Goal: Information Seeking & Learning: Learn about a topic

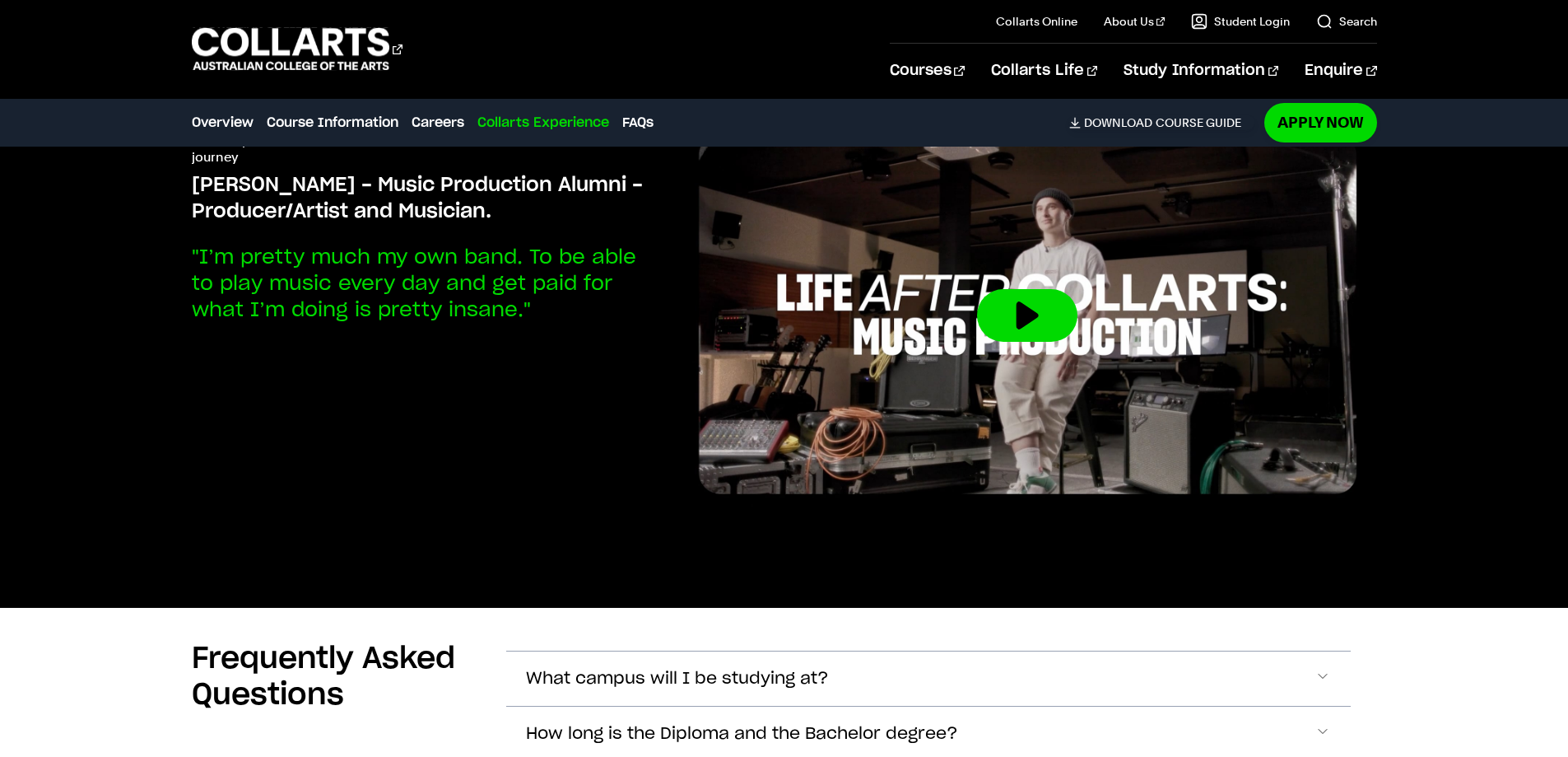
scroll to position [5847, 0]
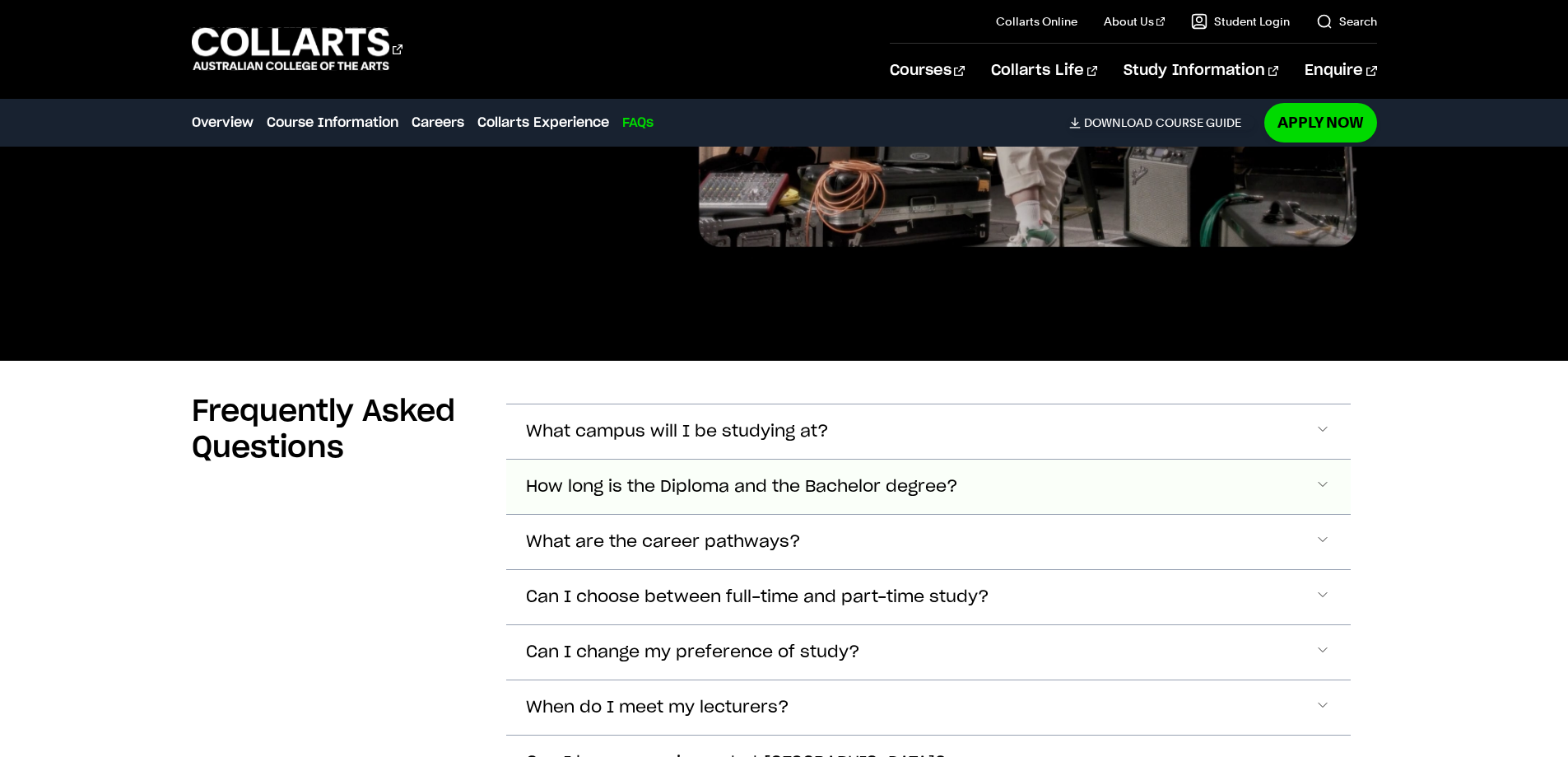
click at [718, 477] on span "How long is the Diploma and the Bachelor degree?" at bounding box center [742, 487] width 432 height 19
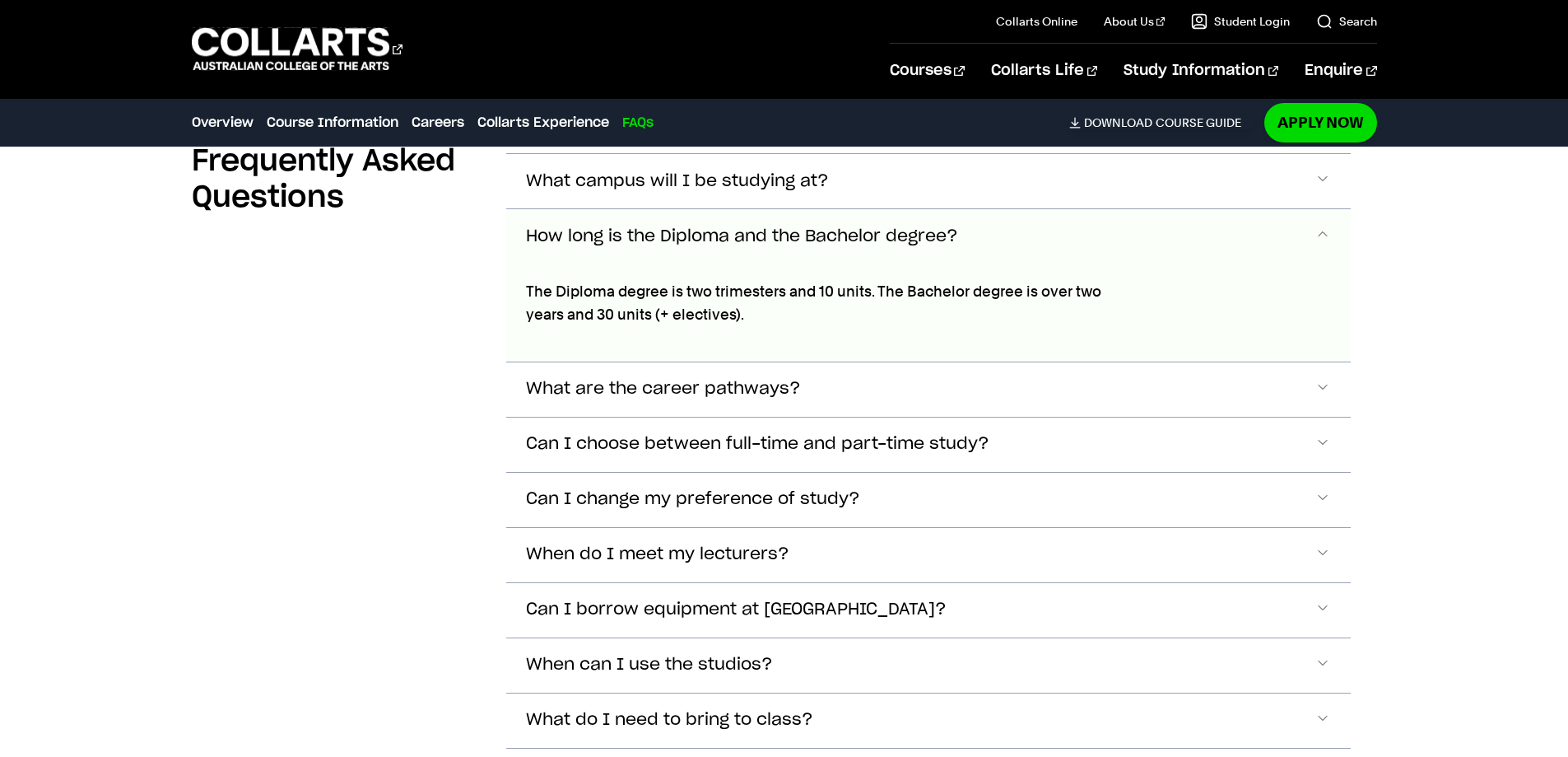
scroll to position [6134, 0]
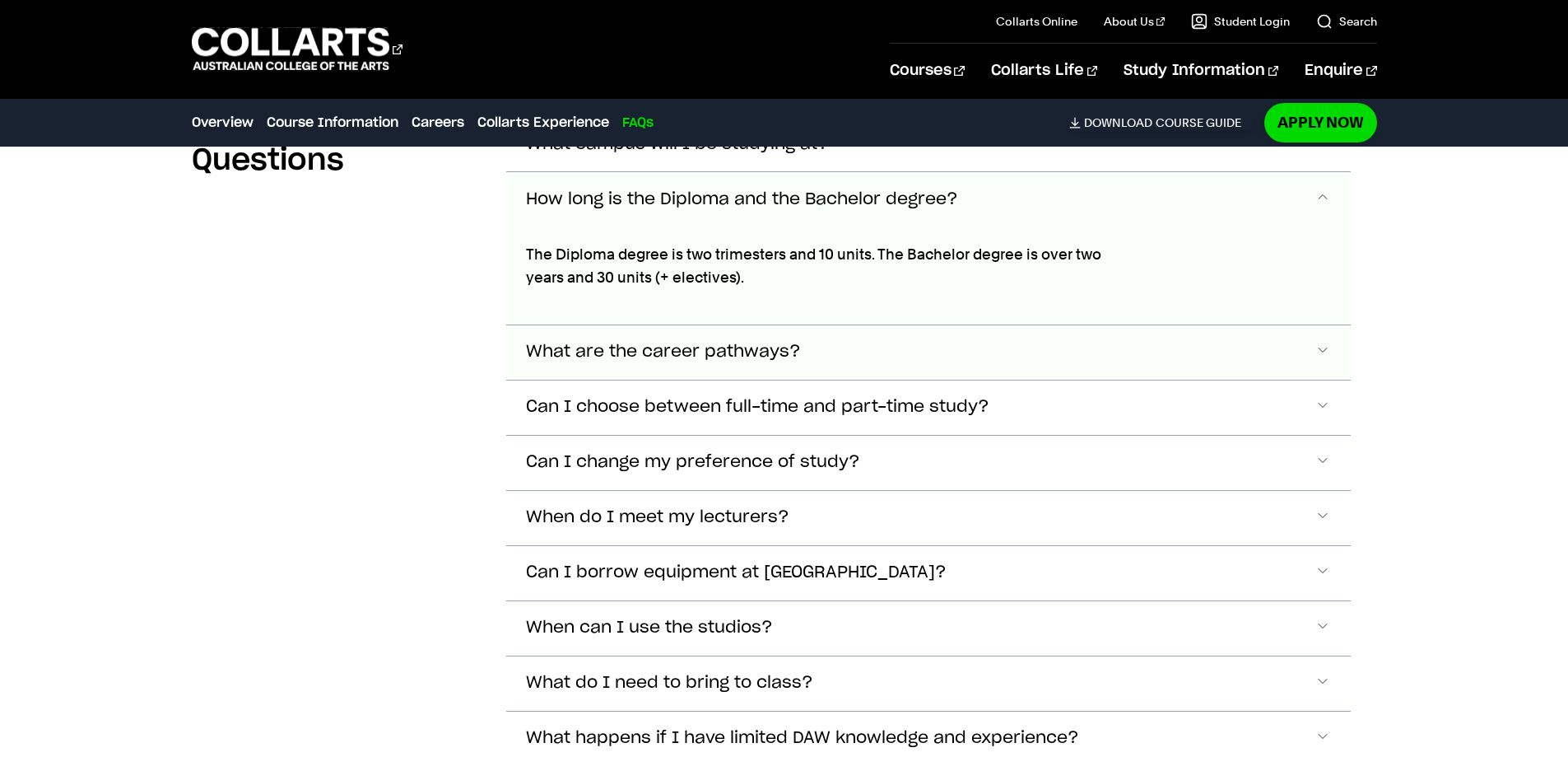
click at [655, 343] on span "What are the career pathways?" at bounding box center [663, 352] width 275 height 19
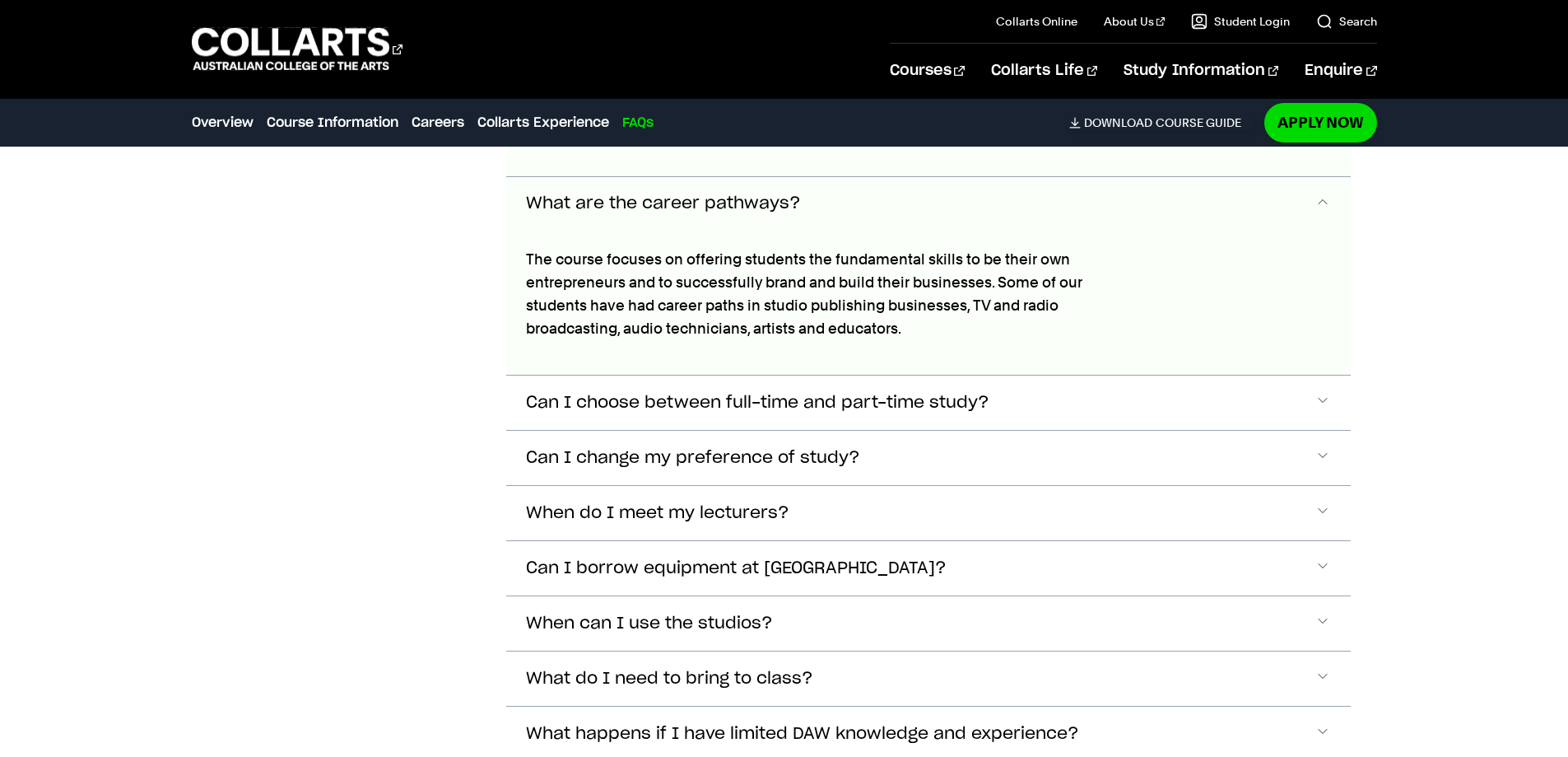
scroll to position [6286, 0]
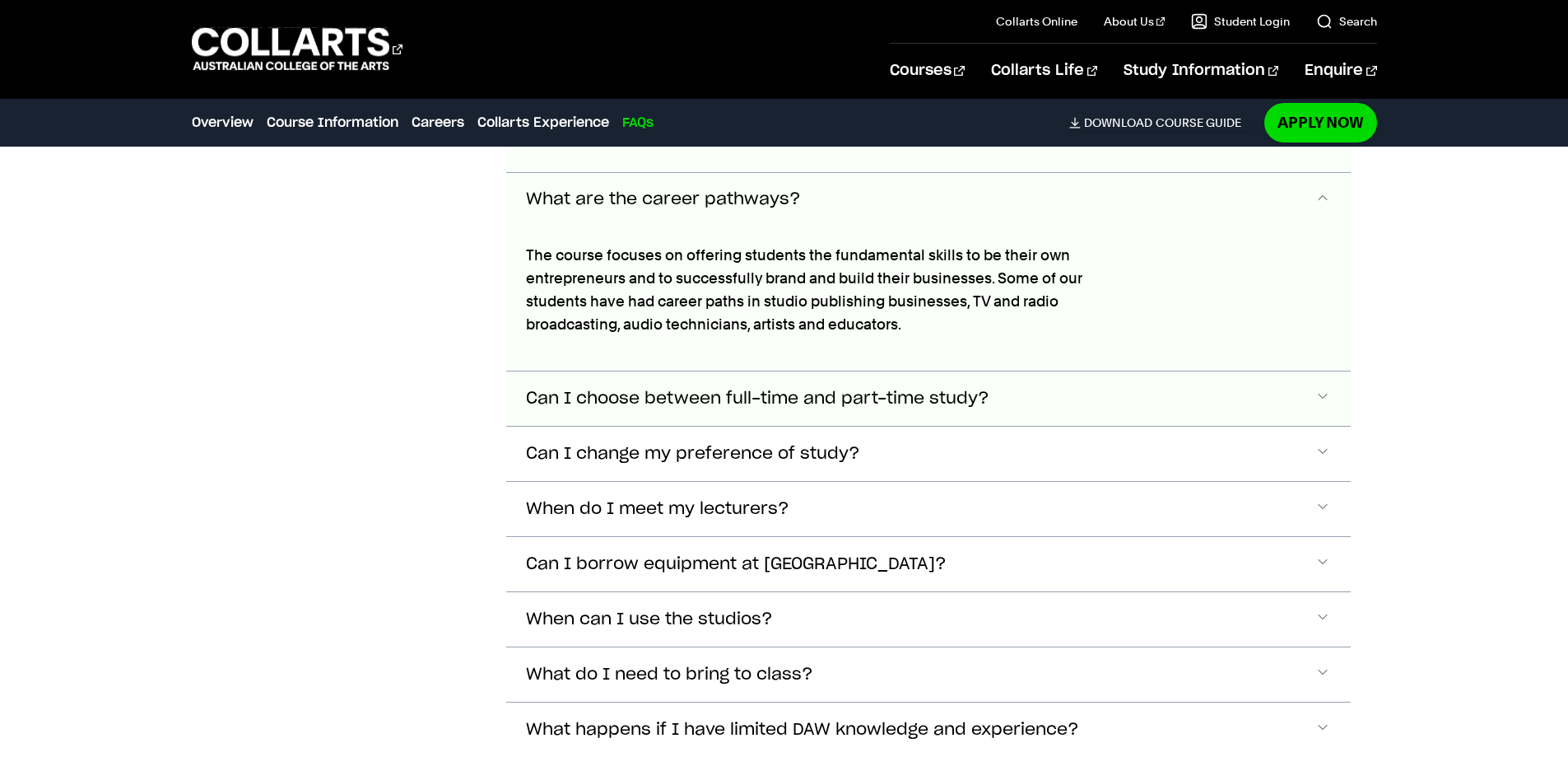
click at [734, 390] on span "Can I choose between full-time and part-time study?" at bounding box center [758, 399] width 463 height 19
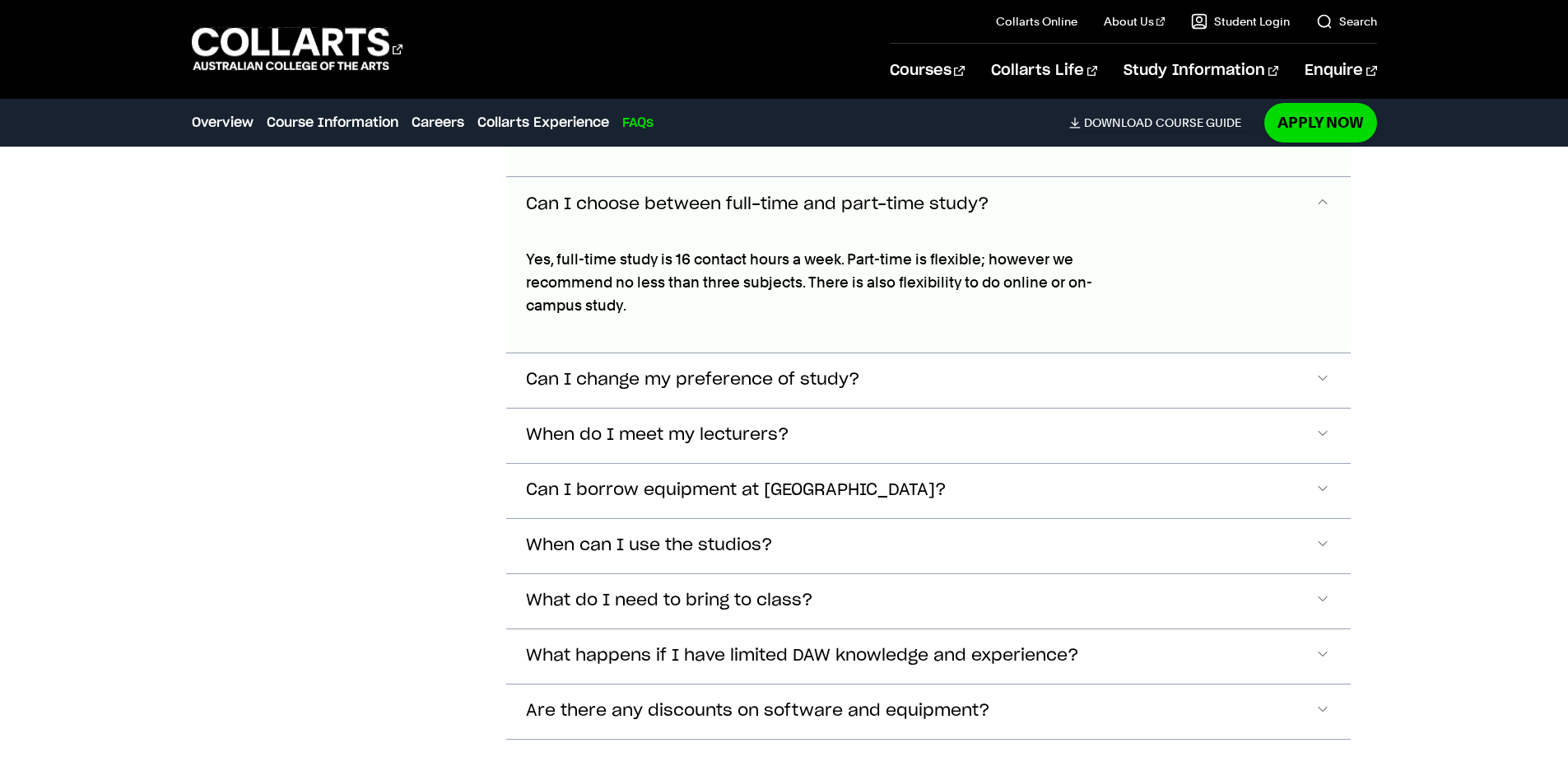
scroll to position [6484, 0]
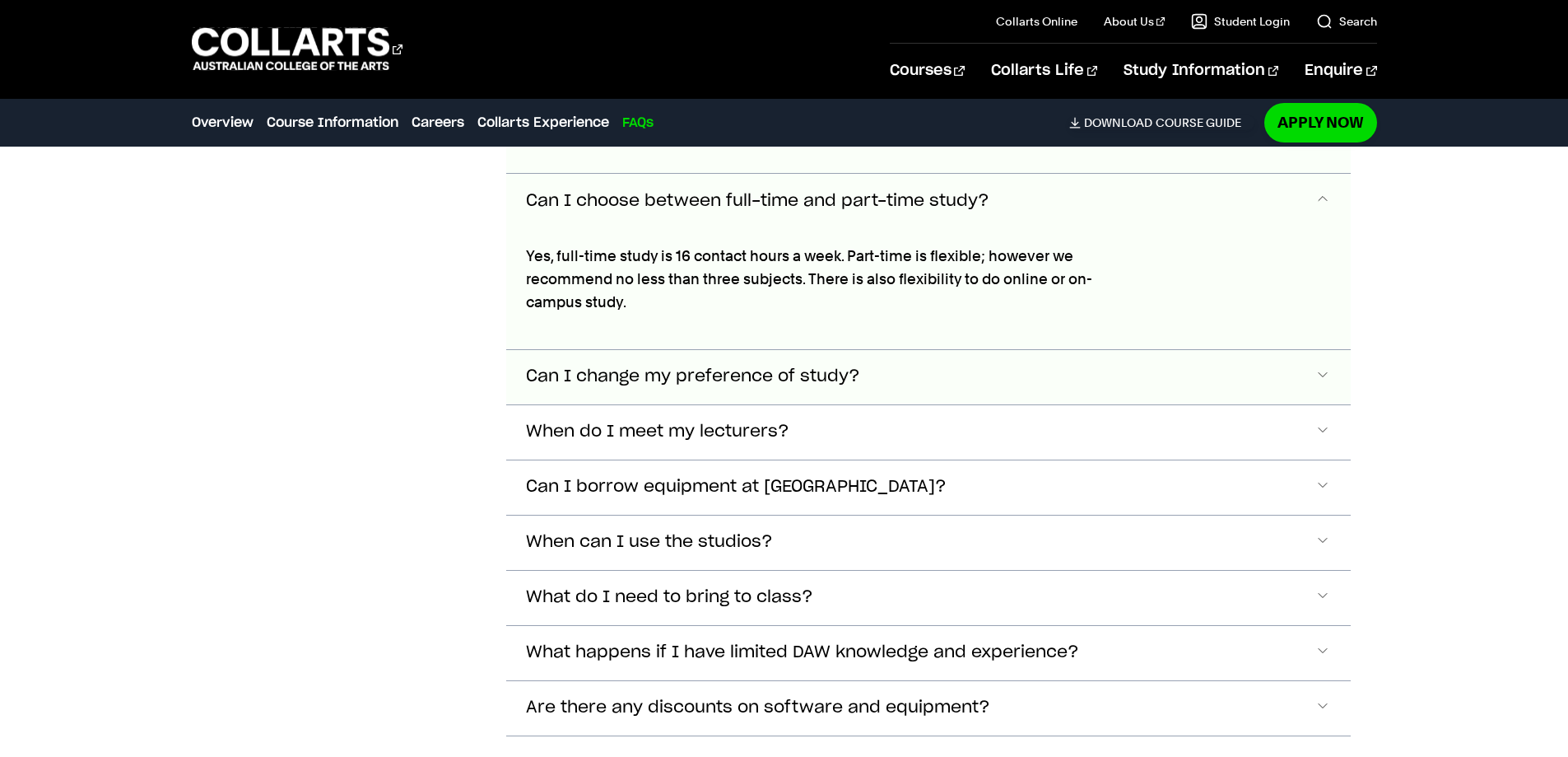
click at [874, 353] on button "Can I change my preference of study?" at bounding box center [928, 377] width 844 height 55
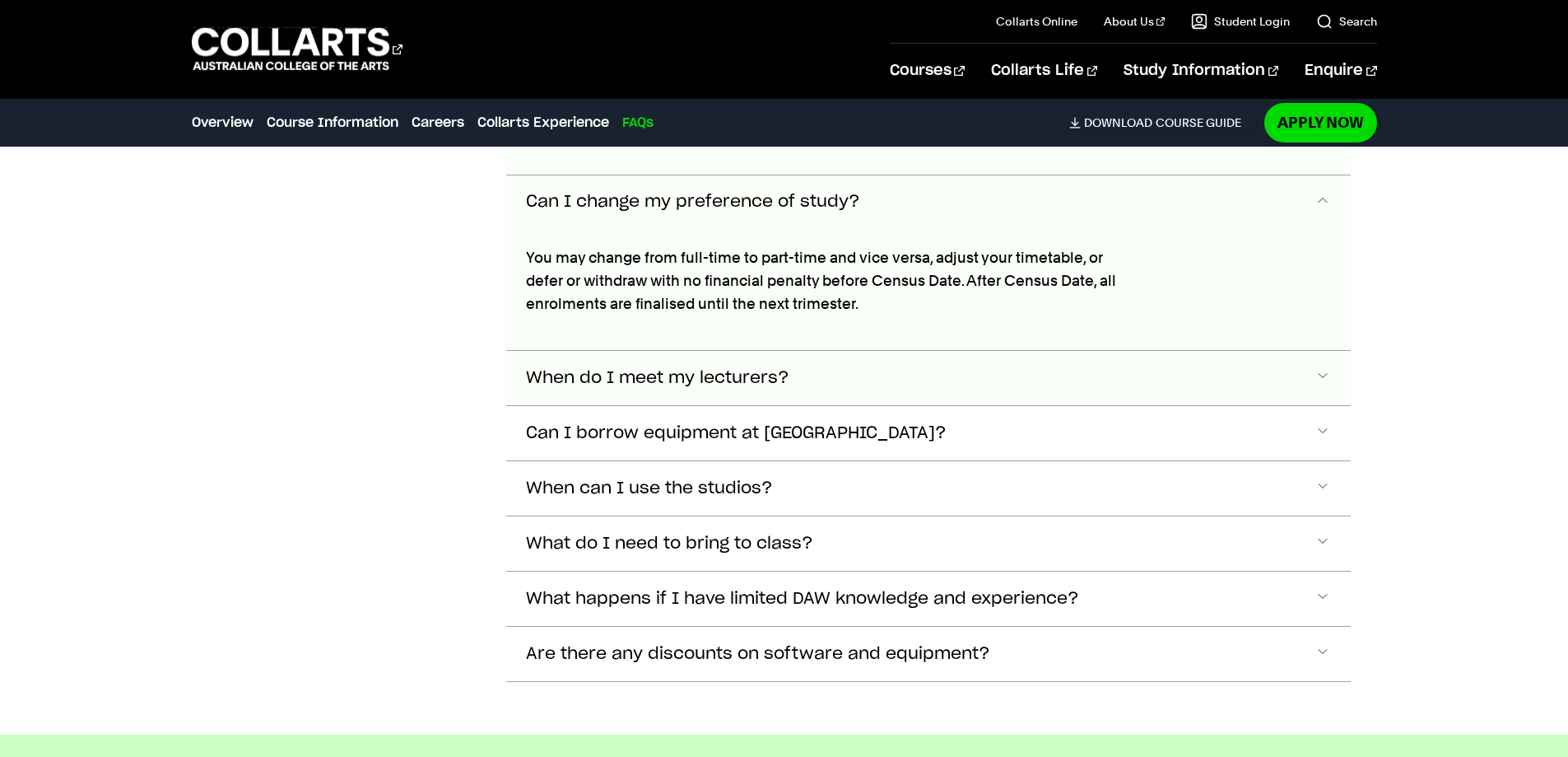
scroll to position [6659, 0]
click at [715, 368] on span "When do I meet my lecturers?" at bounding box center [658, 378] width 264 height 19
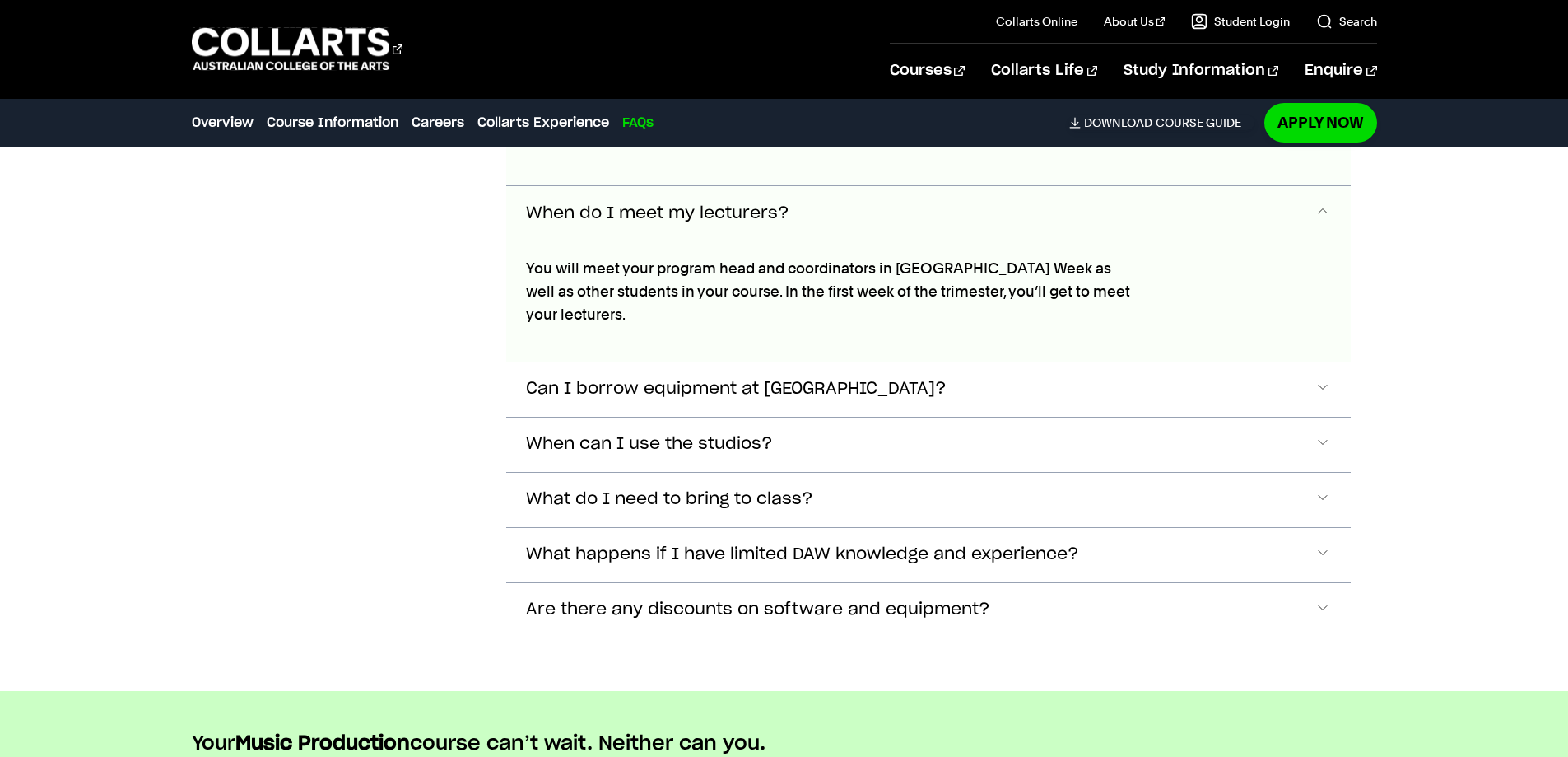
scroll to position [6834, 0]
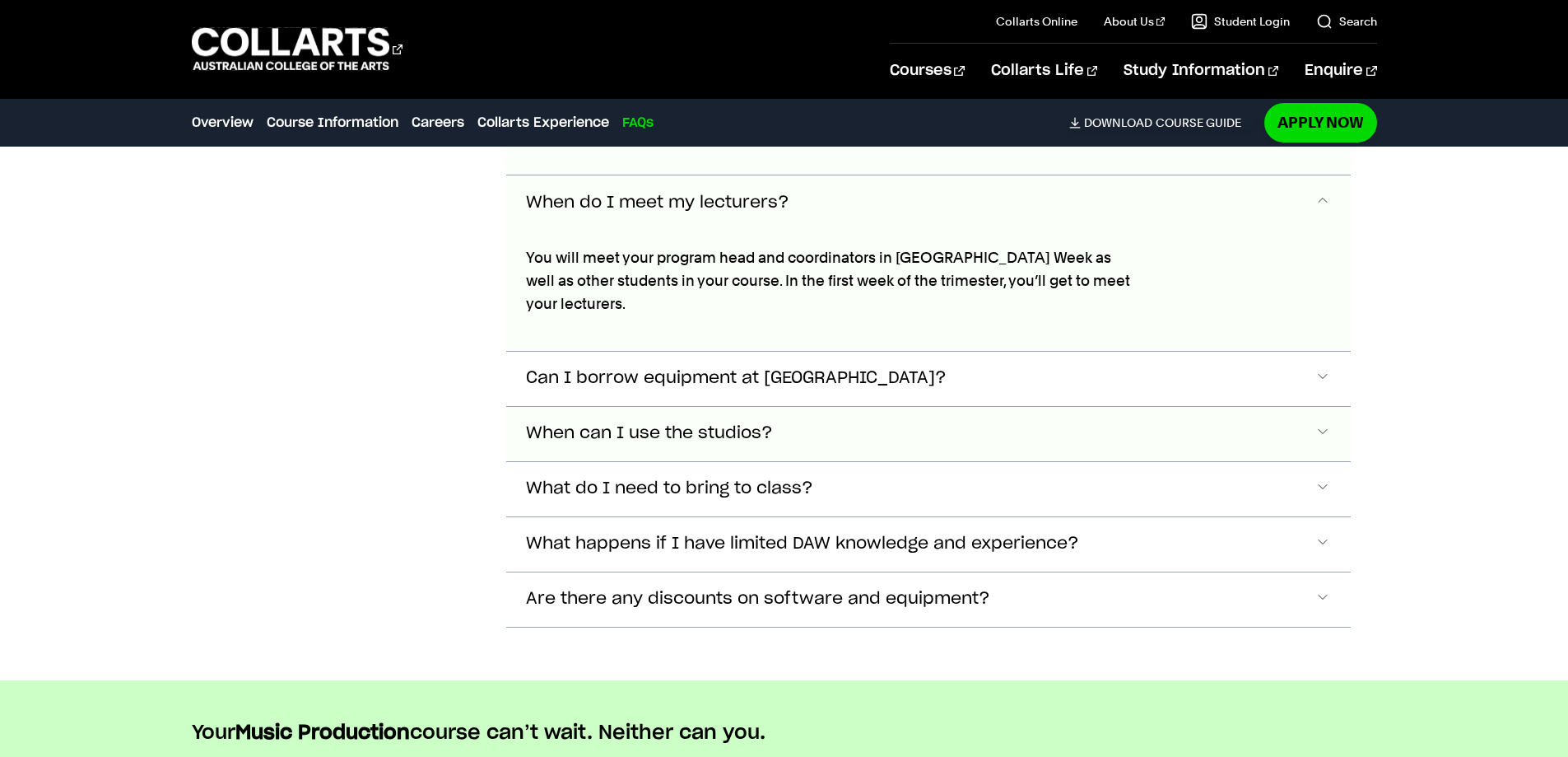
click at [743, 425] on span "When can I use the studios?" at bounding box center [649, 434] width 247 height 19
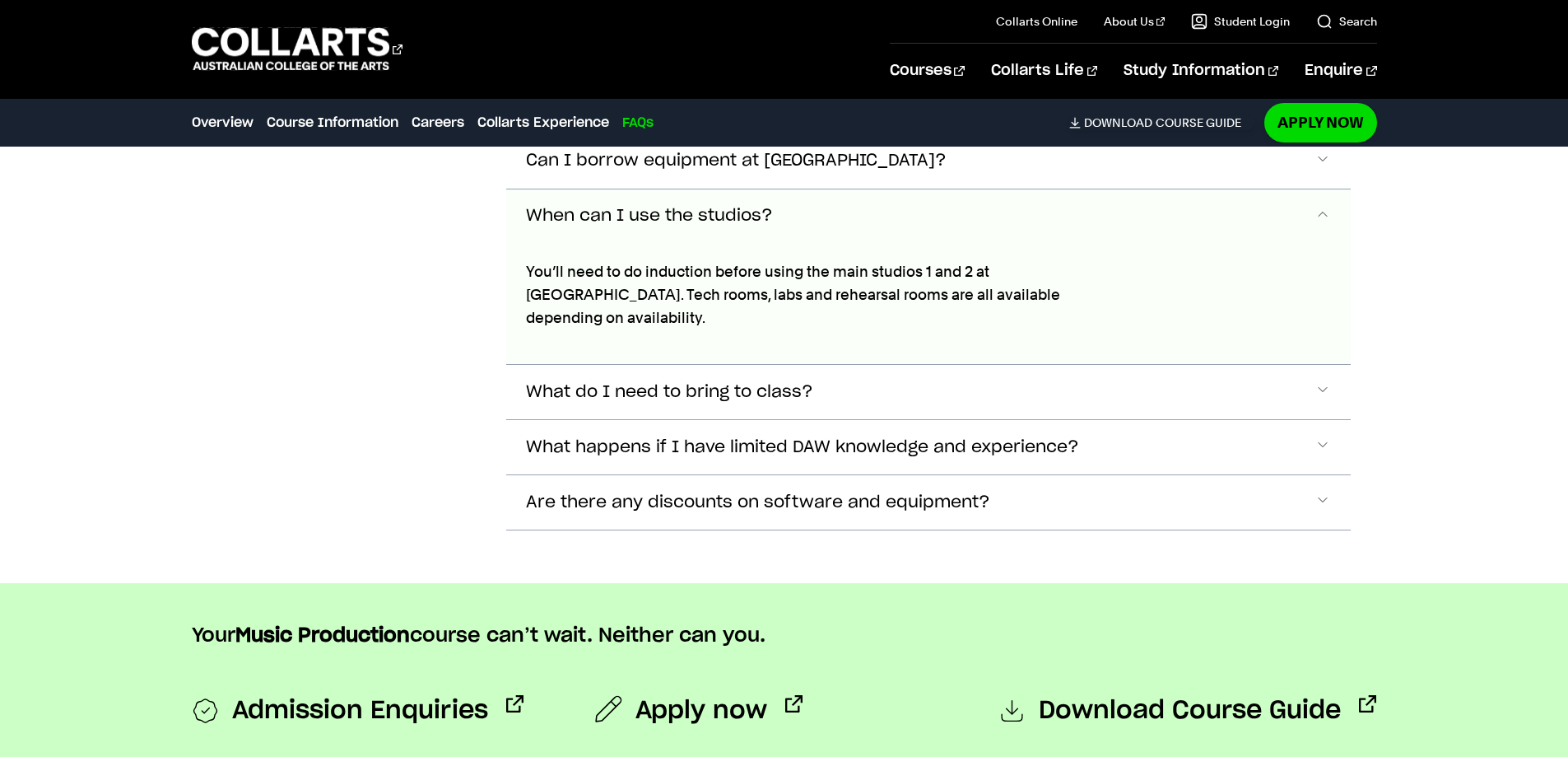
scroll to position [7064, 0]
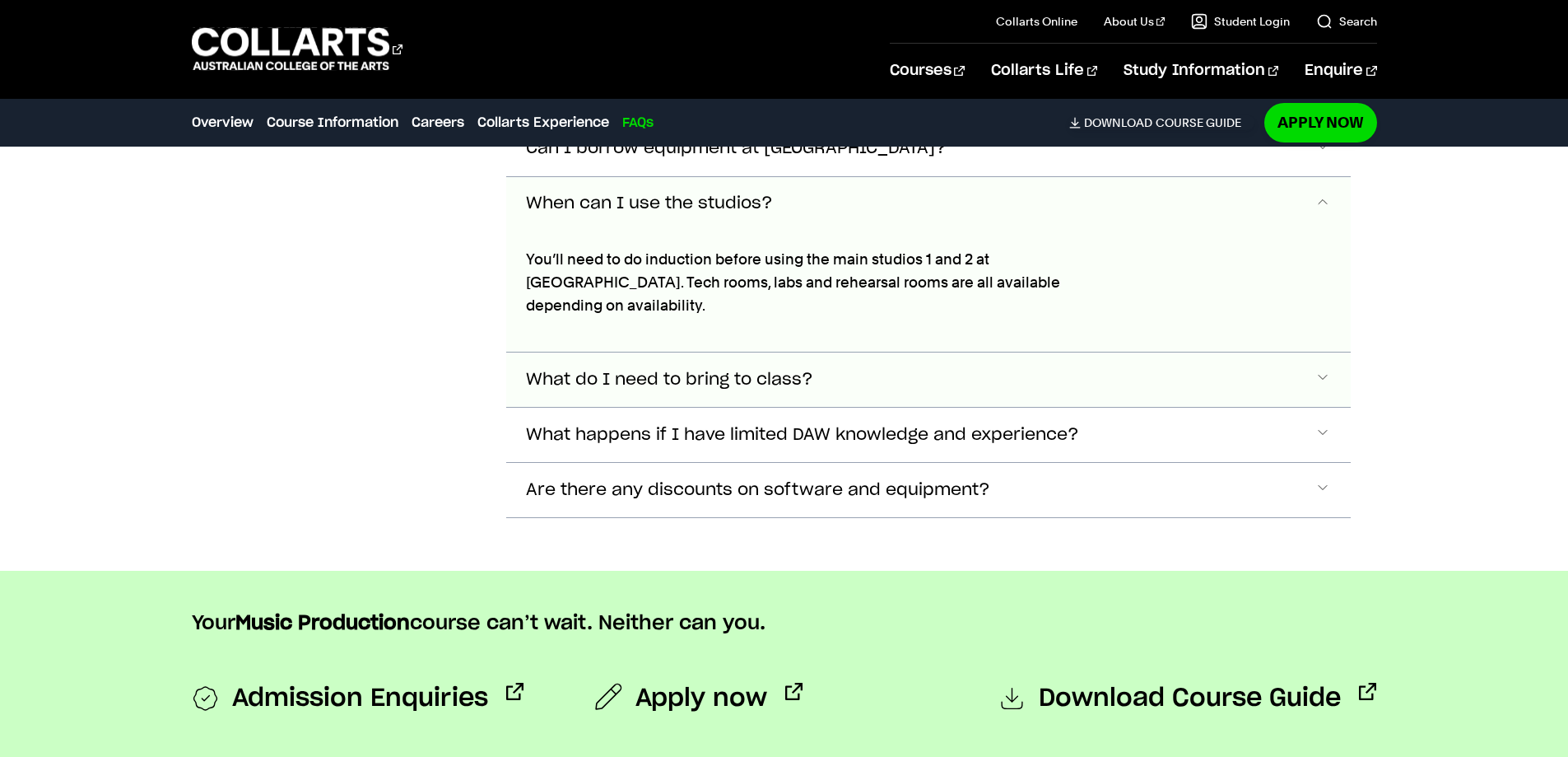
click at [711, 371] on span "What do I need to bring to class?" at bounding box center [669, 380] width 287 height 19
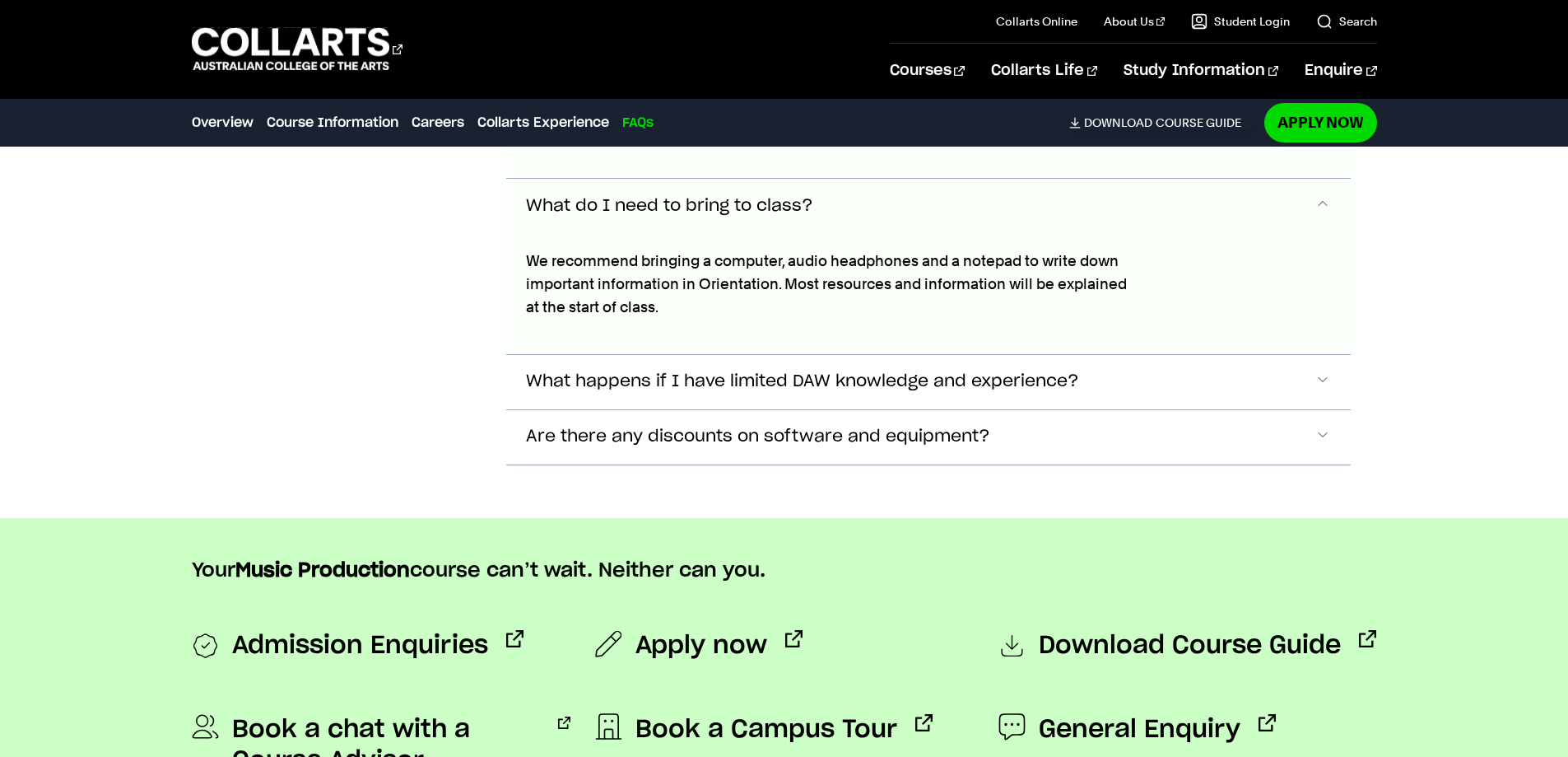
scroll to position [7238, 0]
click at [734, 372] on span "What happens if I have limited DAW knowledge and experience?" at bounding box center [802, 381] width 553 height 19
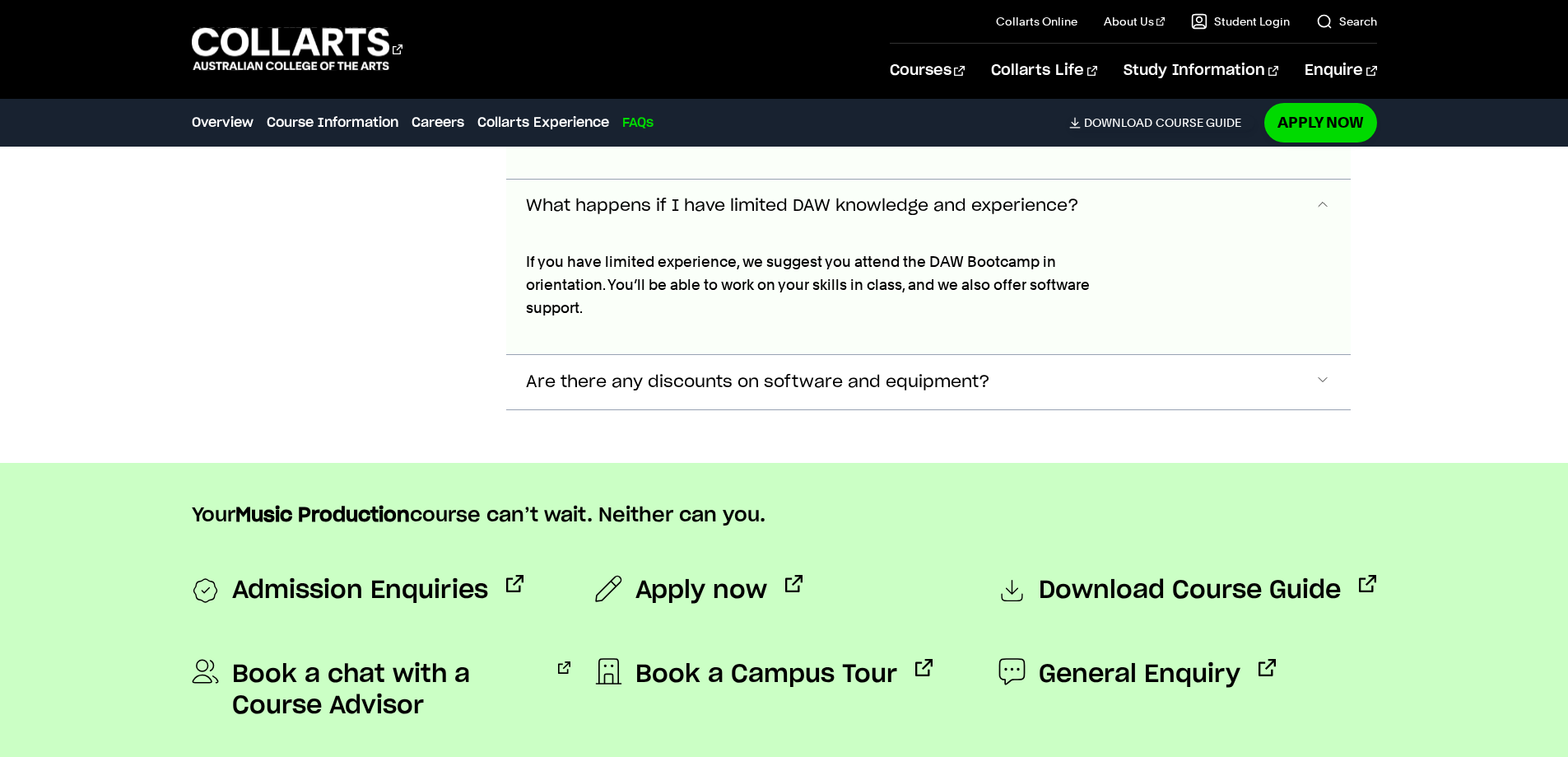
scroll to position [7414, 0]
click at [705, 354] on button "Are there any discounts on software and equipment?" at bounding box center [928, 381] width 844 height 55
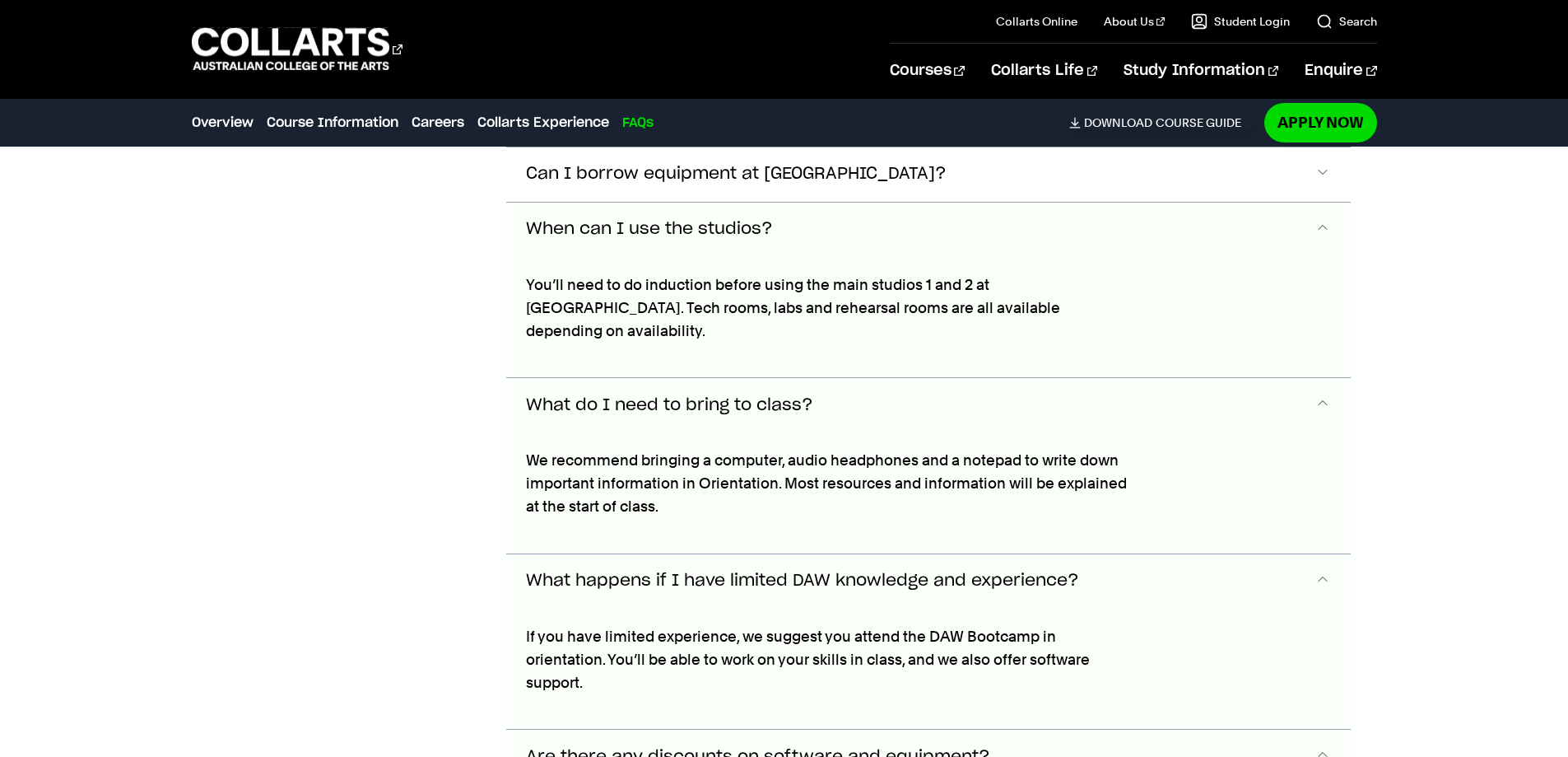
scroll to position [6938, 0]
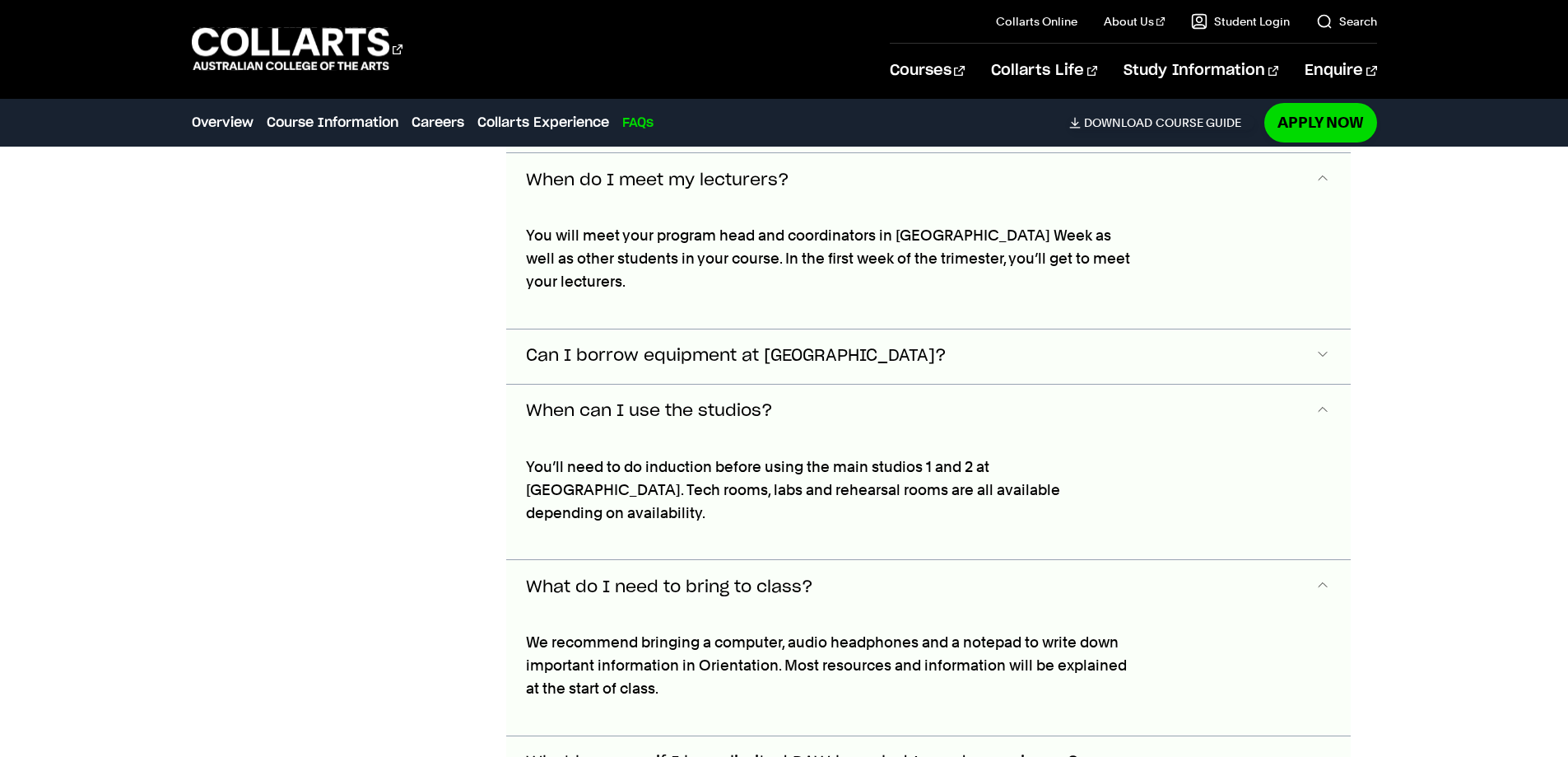
click at [600, 346] on span "Can I borrow equipment at Collarts?" at bounding box center [736, 356] width 421 height 19
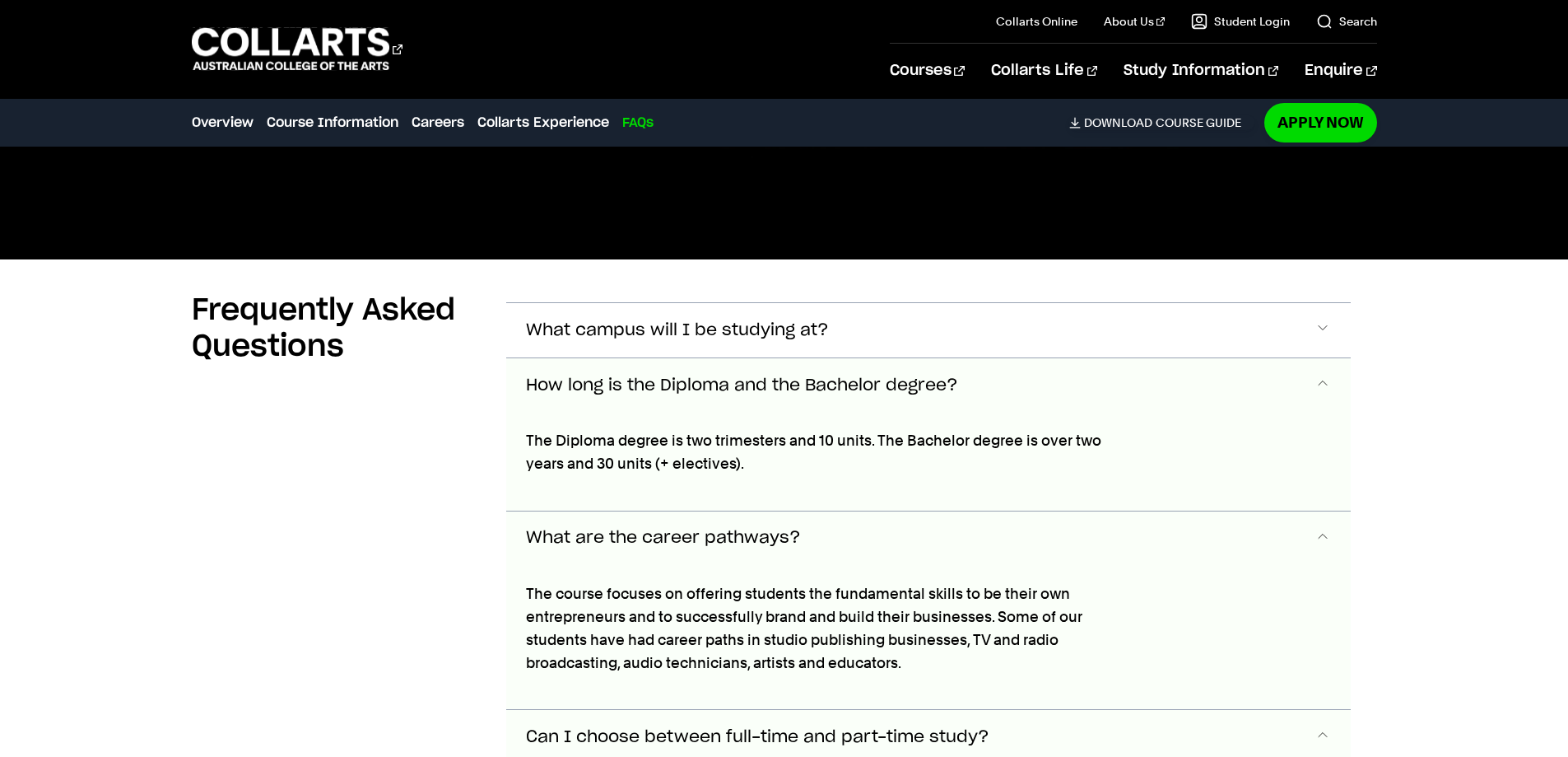
scroll to position [5939, 0]
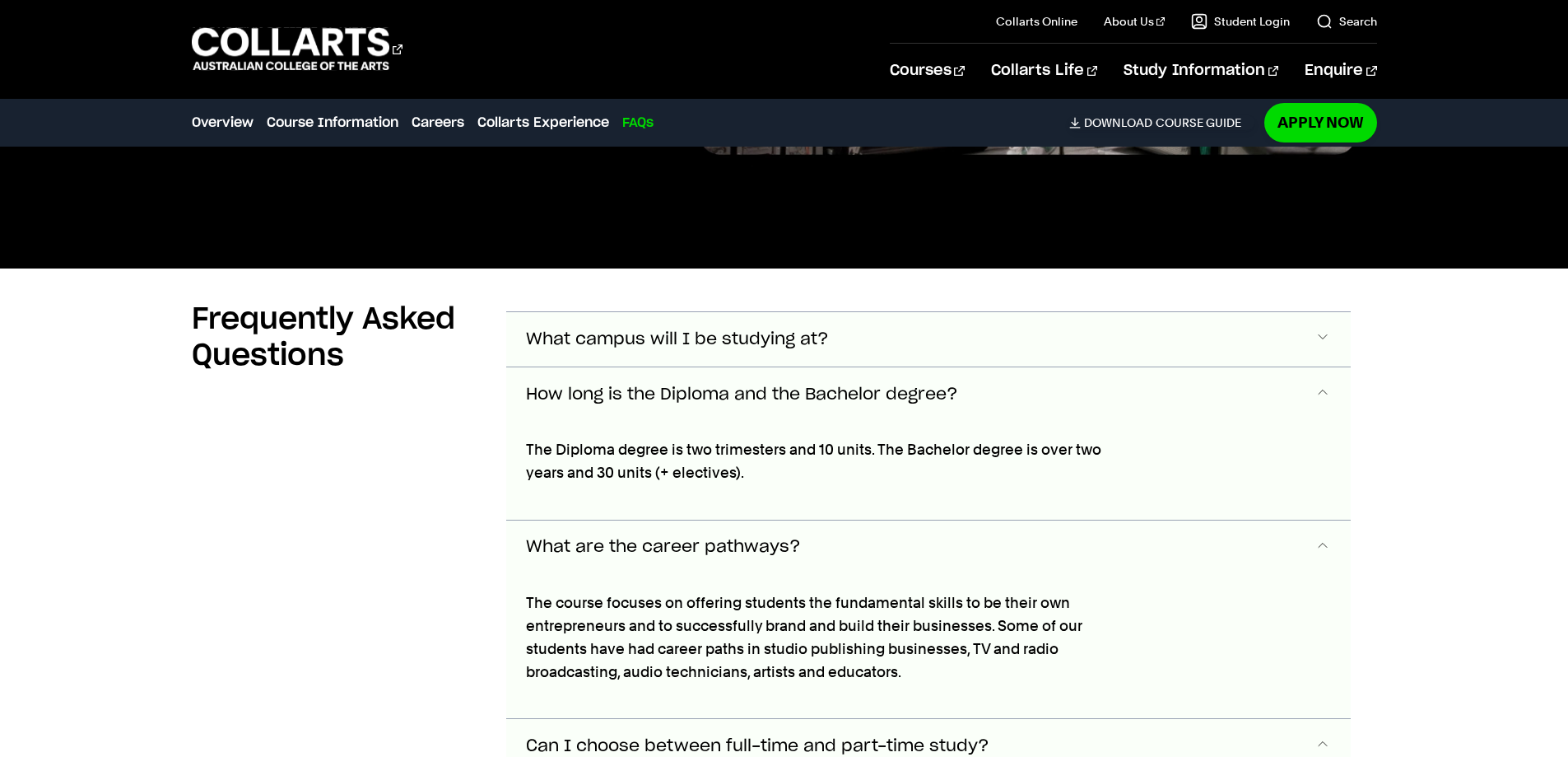
click at [613, 330] on span "What campus will I be studying at?" at bounding box center [677, 339] width 303 height 19
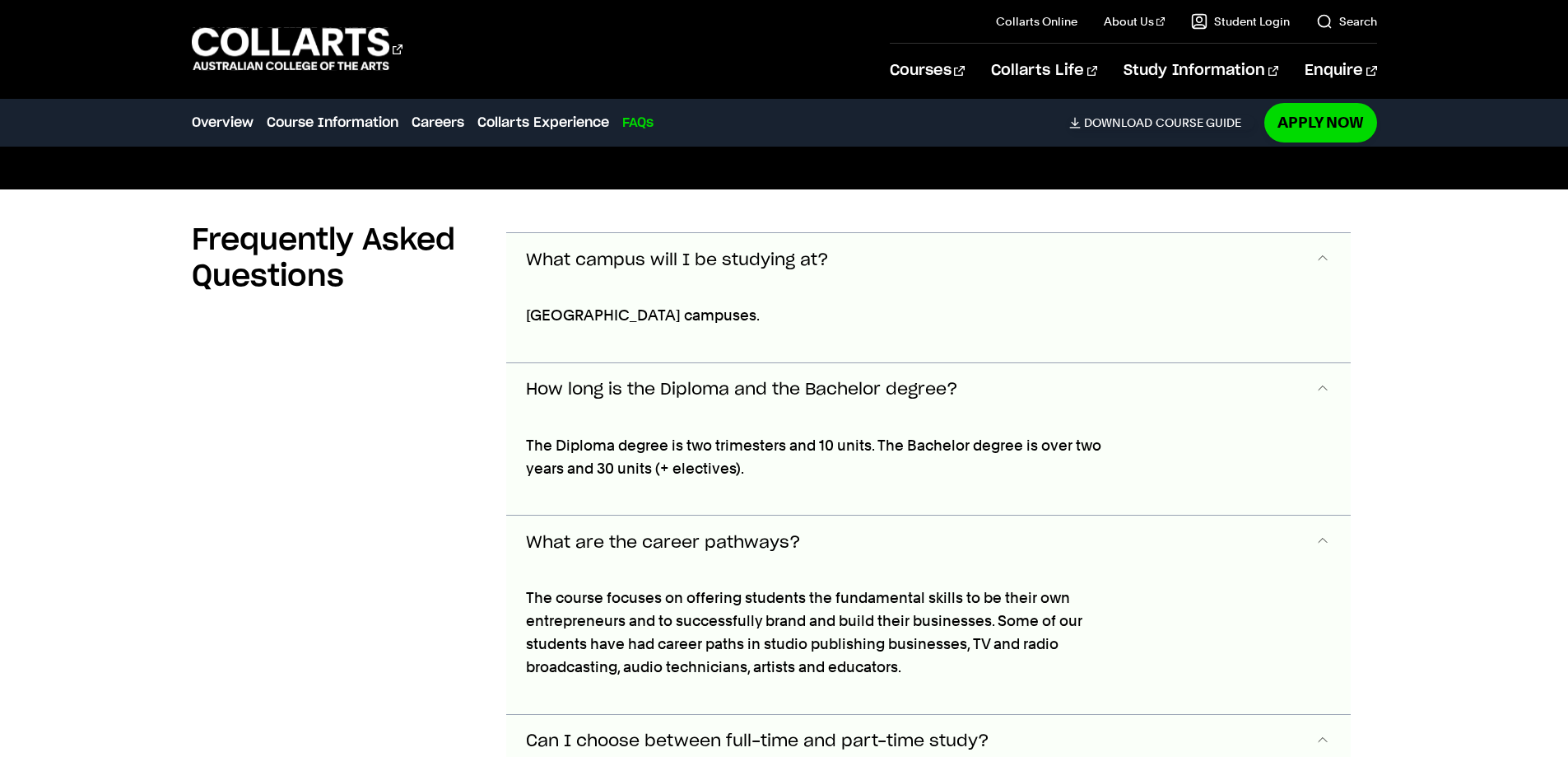
scroll to position [6079, 0]
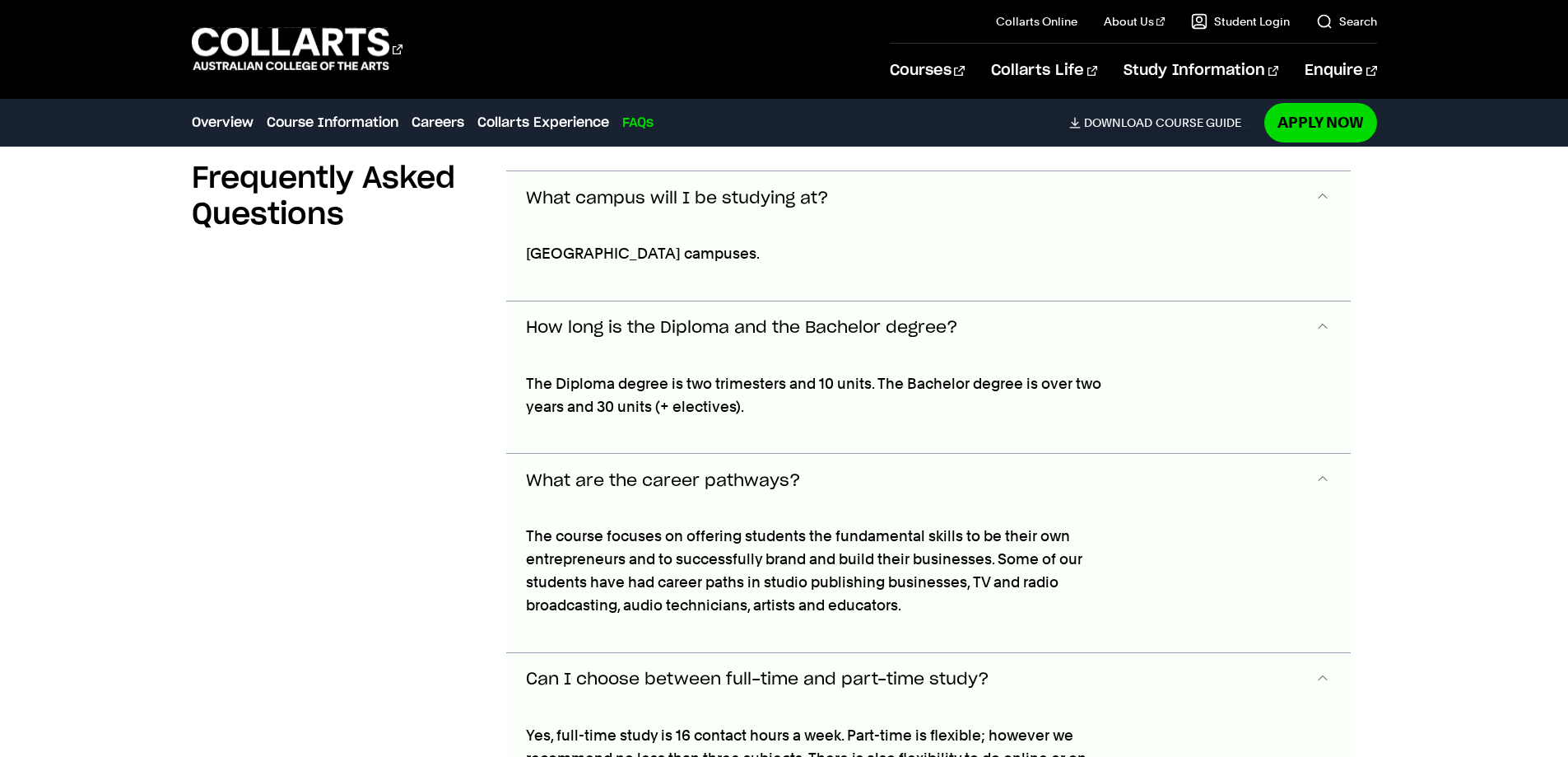
click at [634, 301] on button "How long is the Diploma and the Bachelor degree?" at bounding box center [928, 328] width 844 height 55
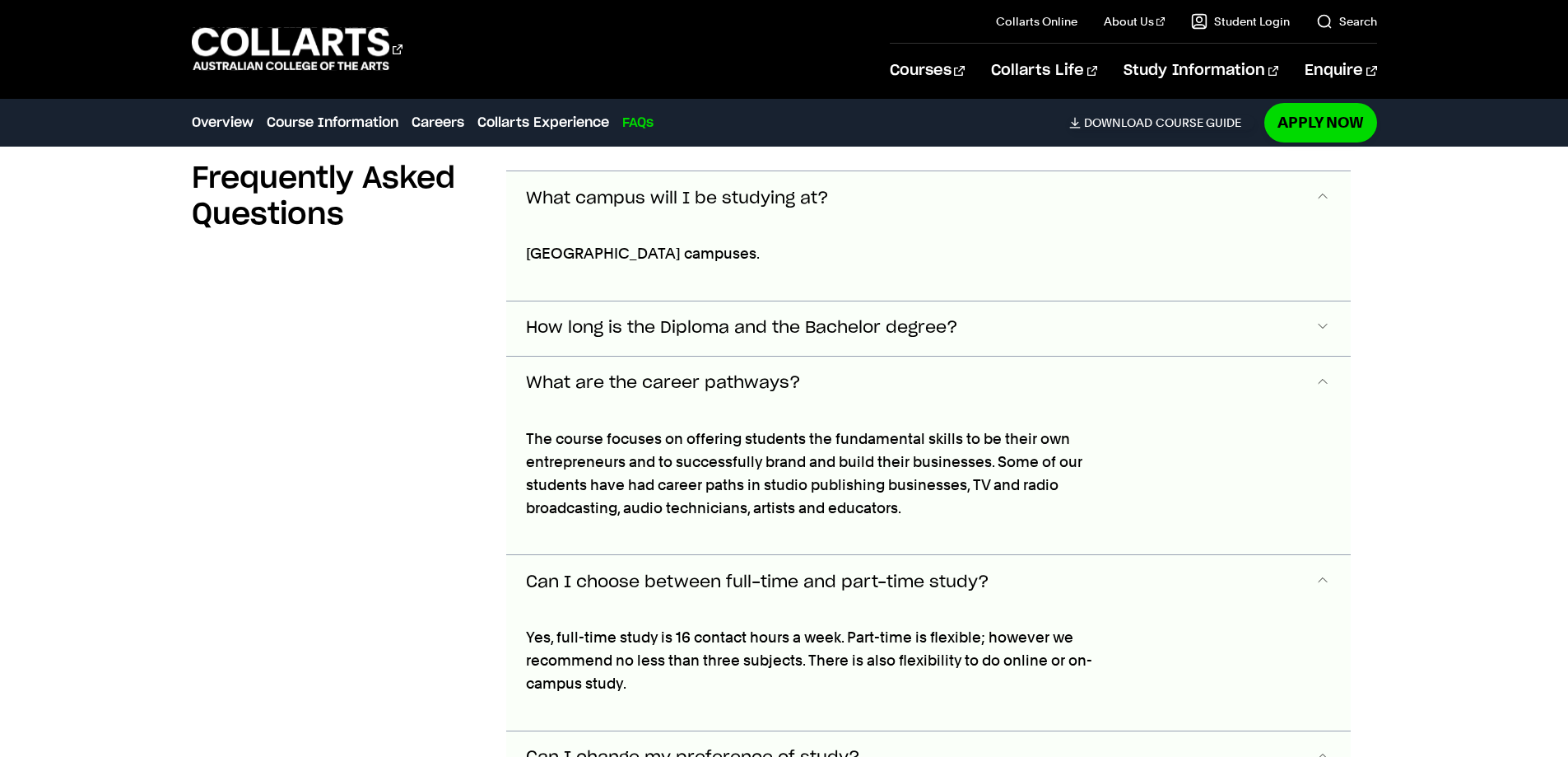
click at [695, 301] on button "How long is the Diploma and the Bachelor degree?" at bounding box center [928, 328] width 844 height 55
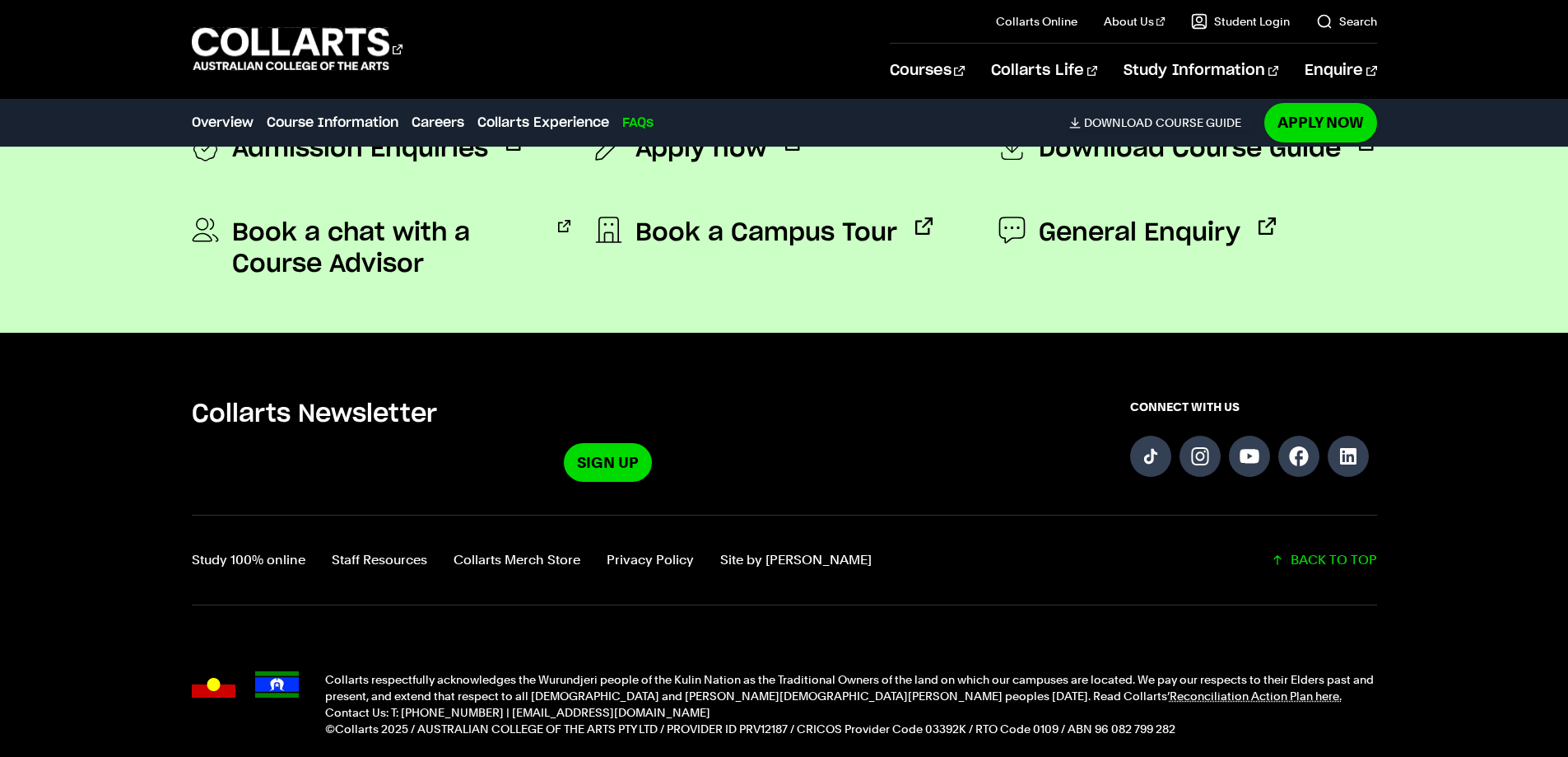
scroll to position [8016, 0]
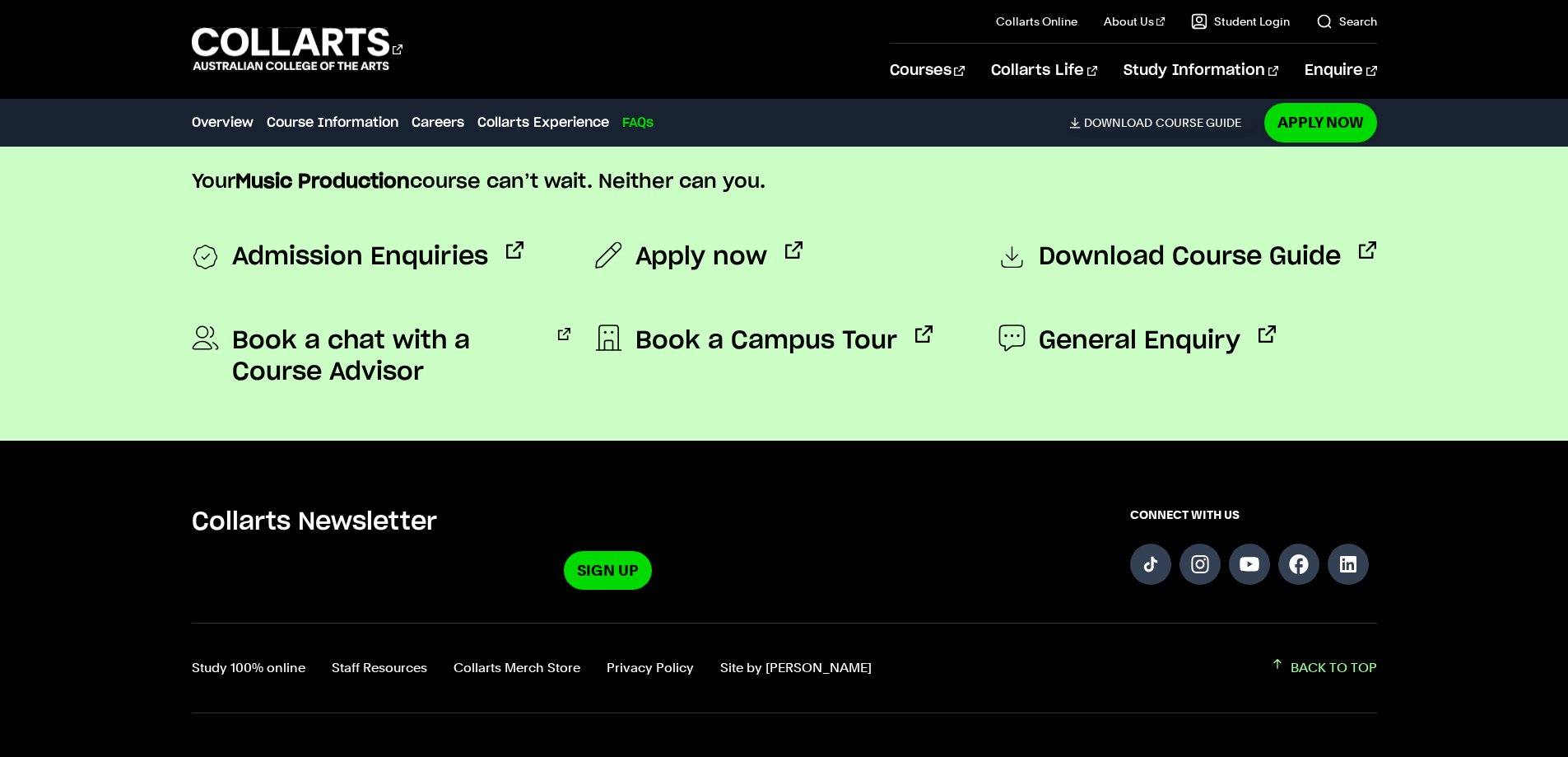
click at [1314, 656] on link "BACK TO TOP" at bounding box center [1324, 668] width 106 height 23
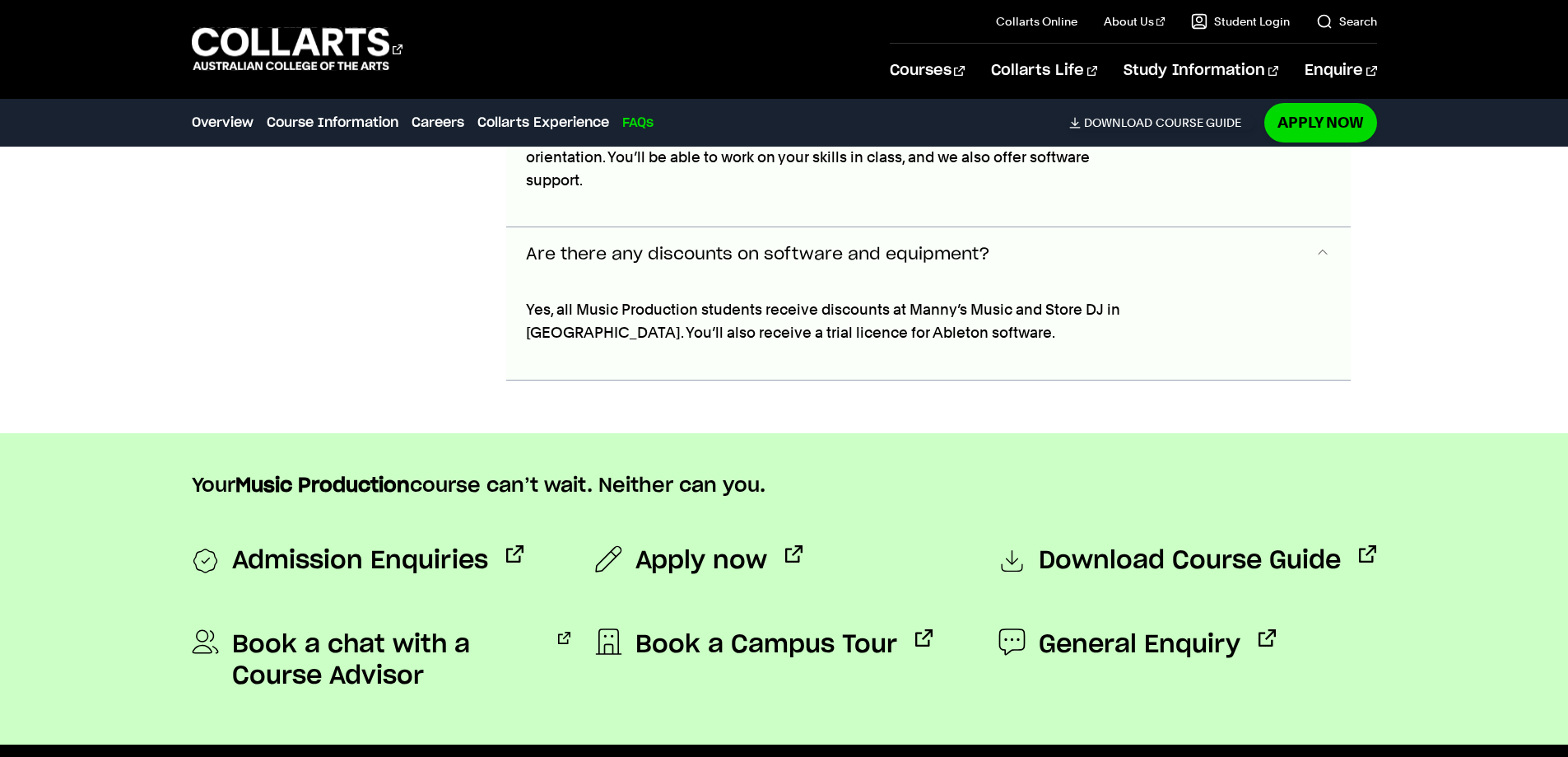
scroll to position [7823, 0]
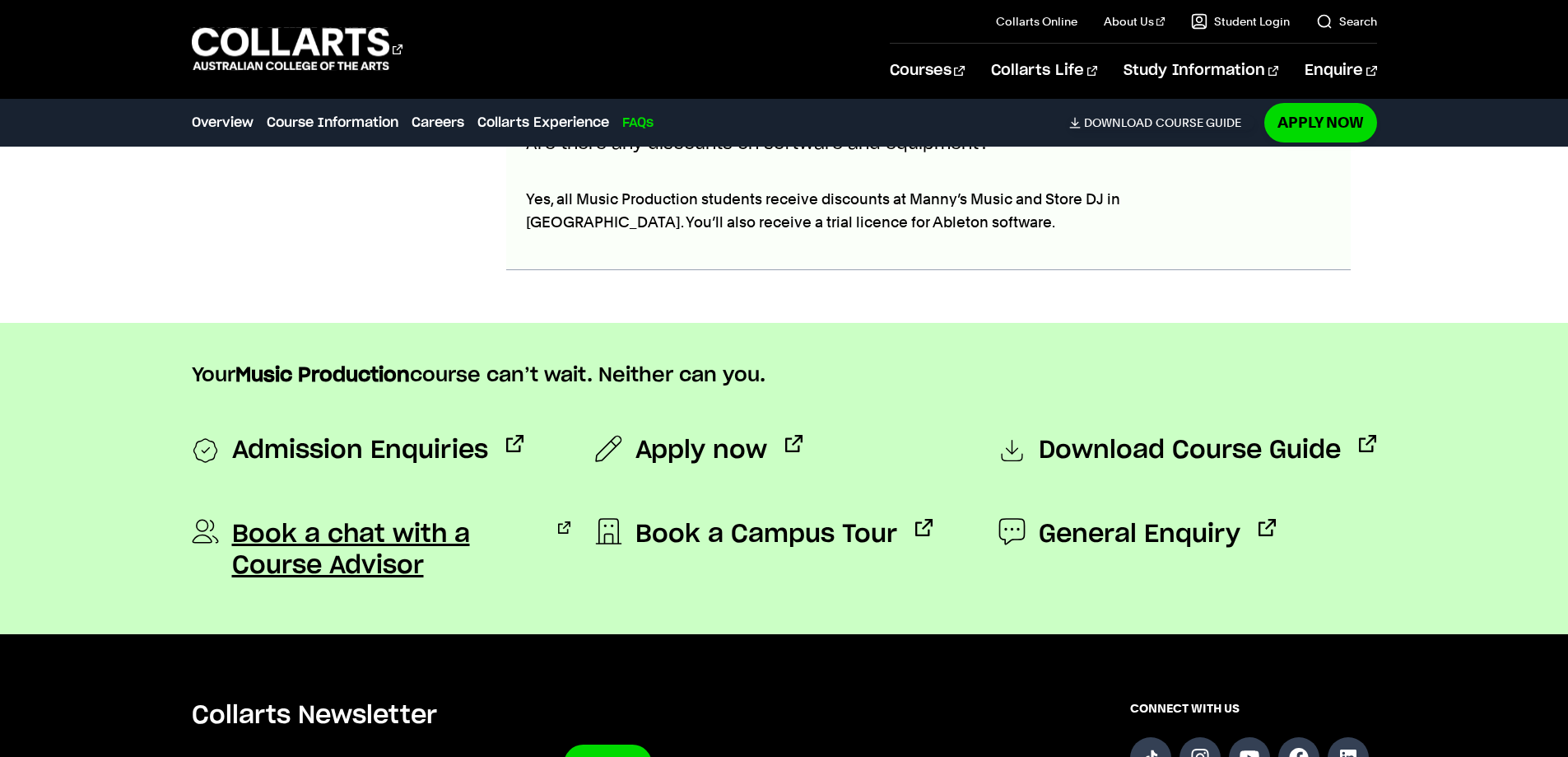
click at [496, 519] on span "Book a chat with a Course Advisor" at bounding box center [385, 550] width 308 height 63
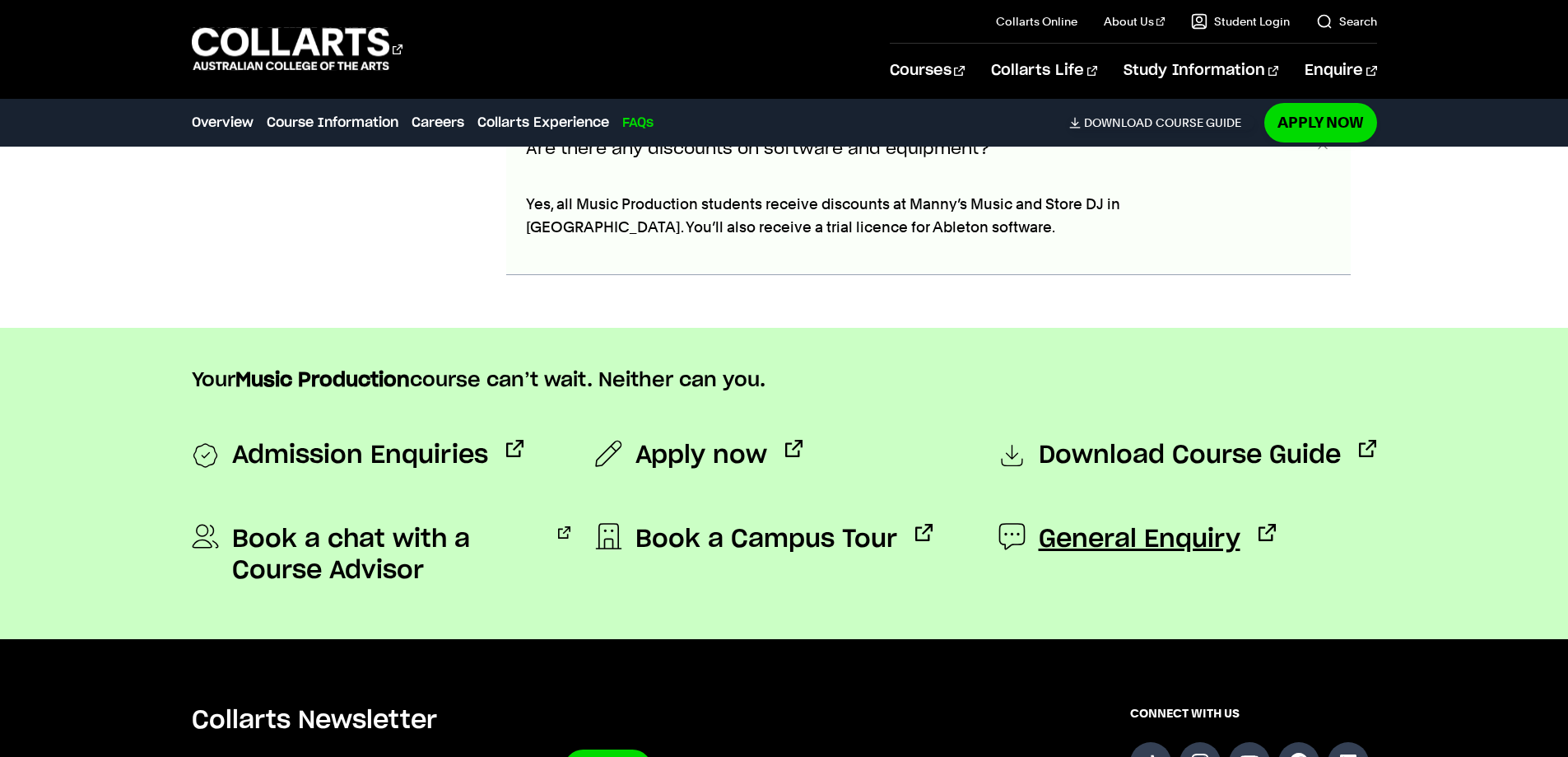
click at [1102, 523] on span "General Enquiry" at bounding box center [1139, 539] width 201 height 31
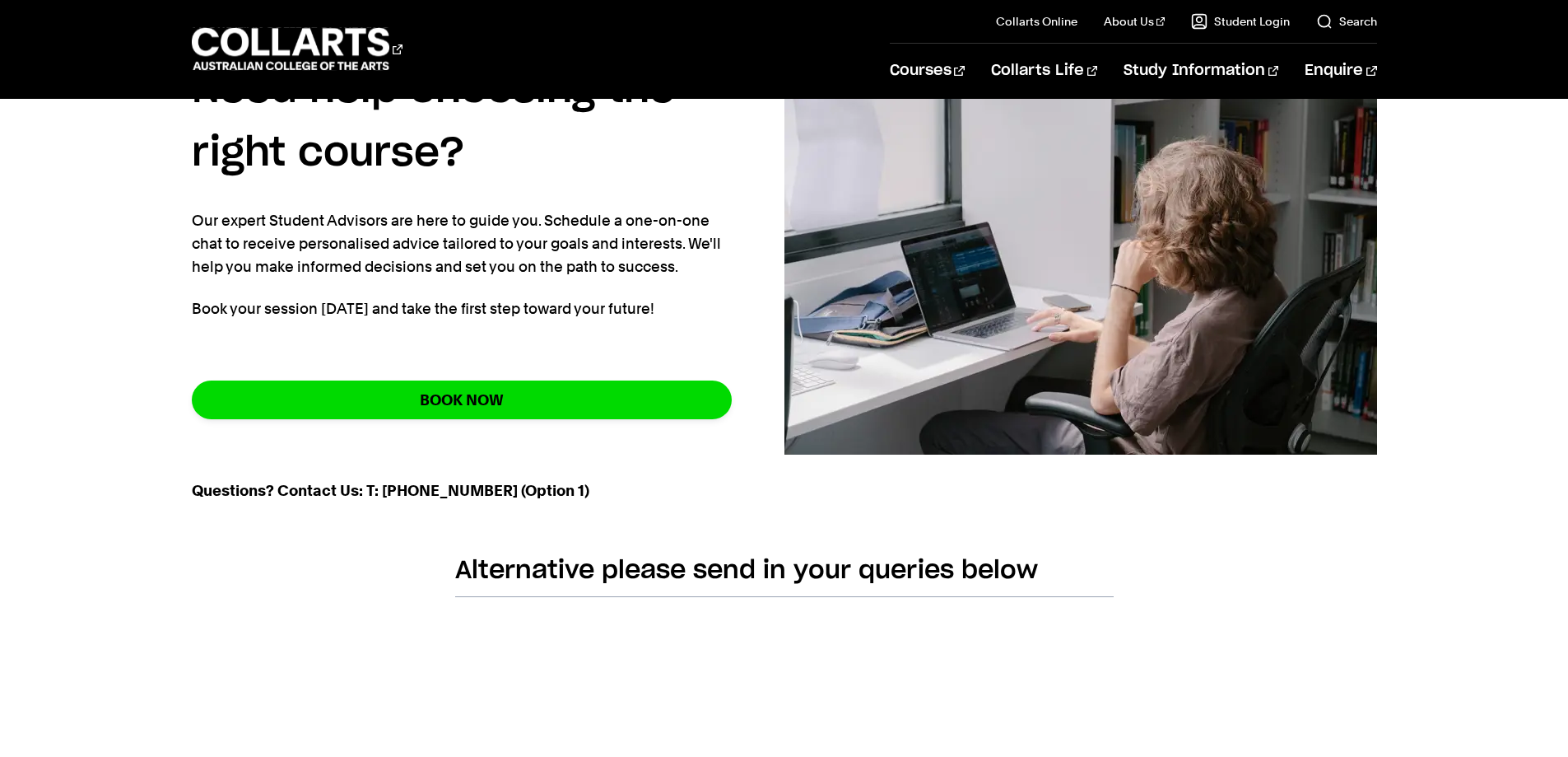
scroll to position [247, 0]
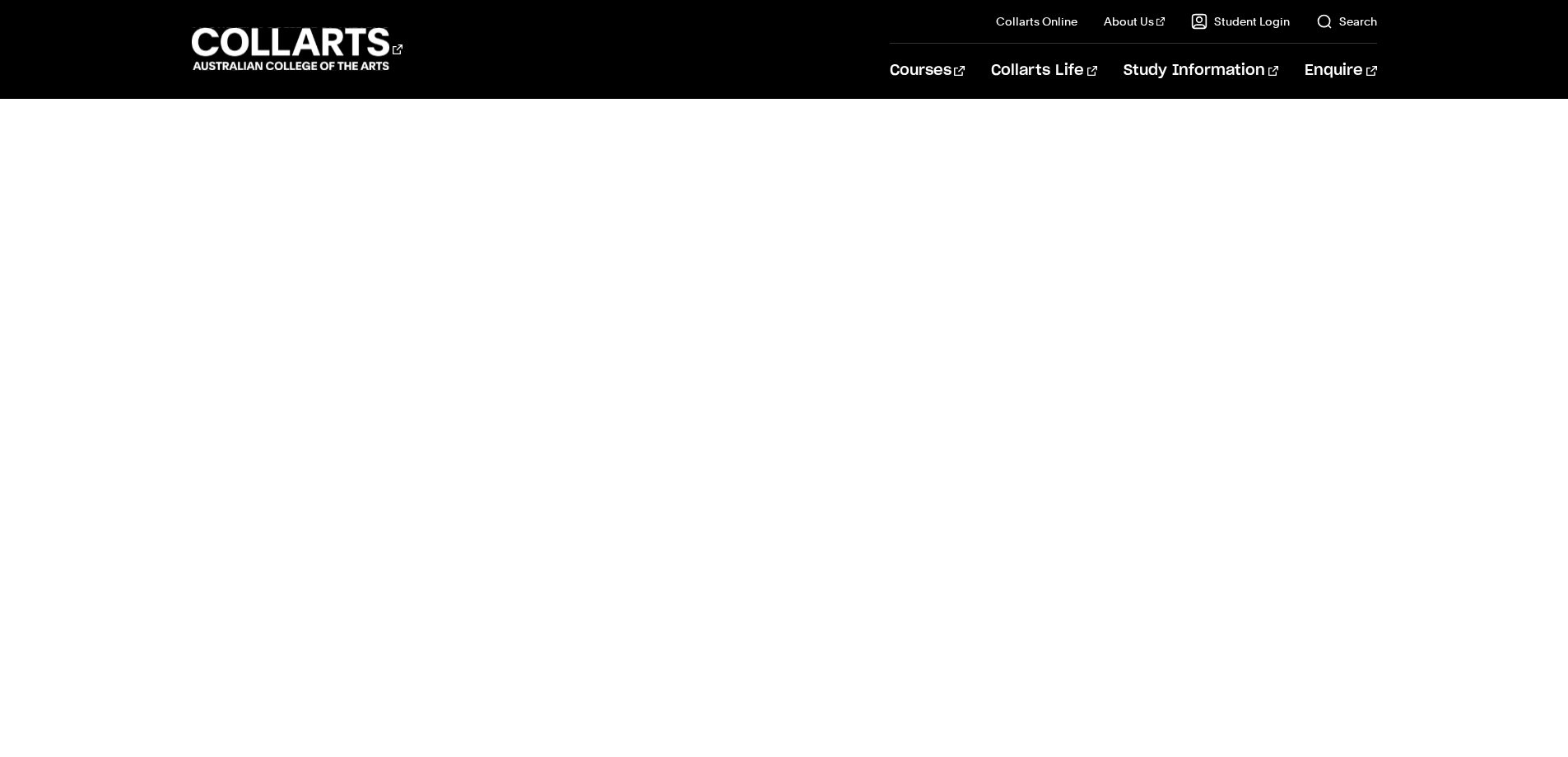
scroll to position [576, 0]
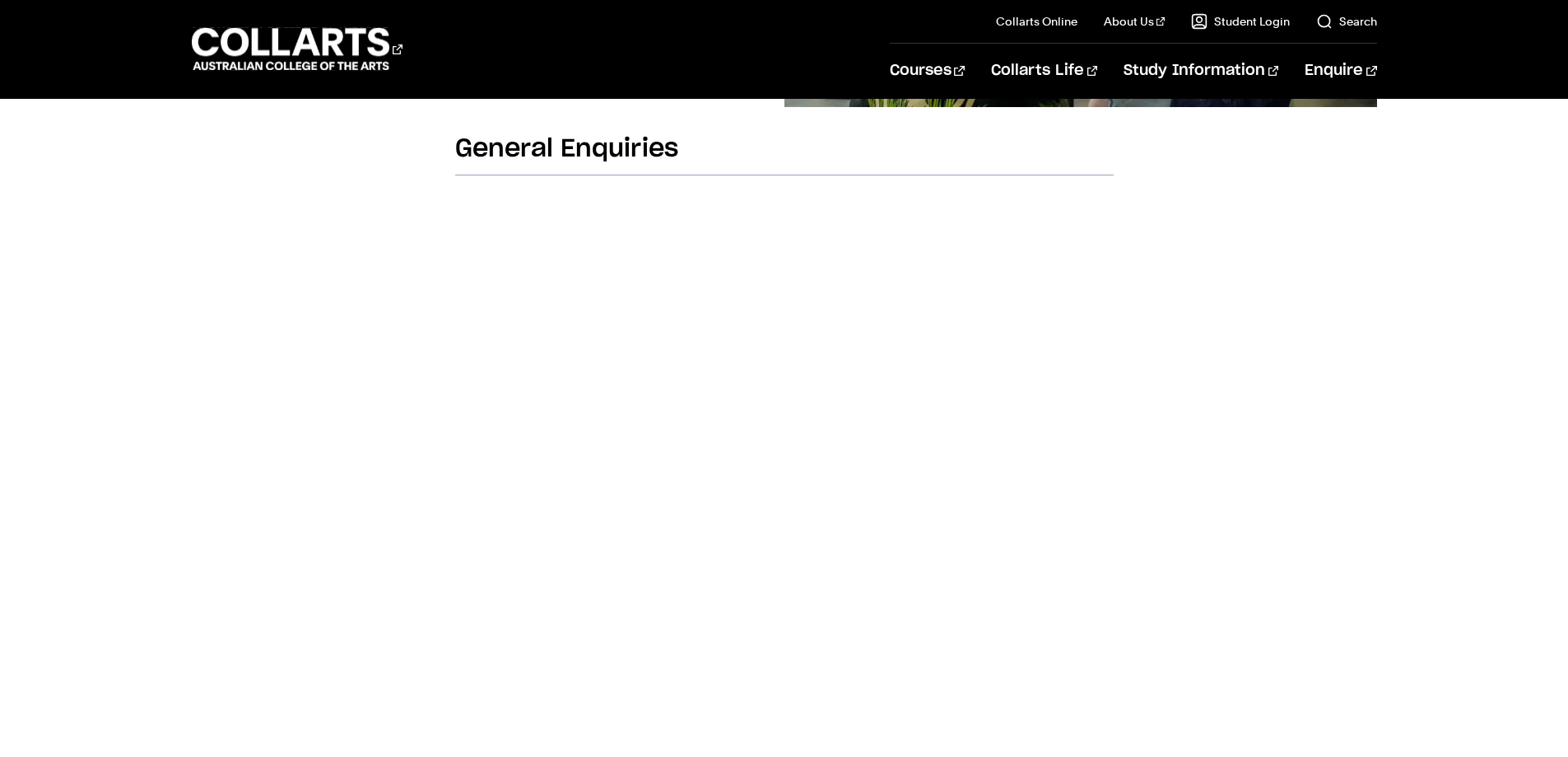
click at [226, 370] on body "Courses Collarts Online Study 100% online About Us History & Values Strategic P…" at bounding box center [784, 627] width 1568 height 2406
click at [300, 534] on body "Courses Collarts Online Study 100% online About Us History & Values Strategic P…" at bounding box center [784, 627] width 1568 height 2406
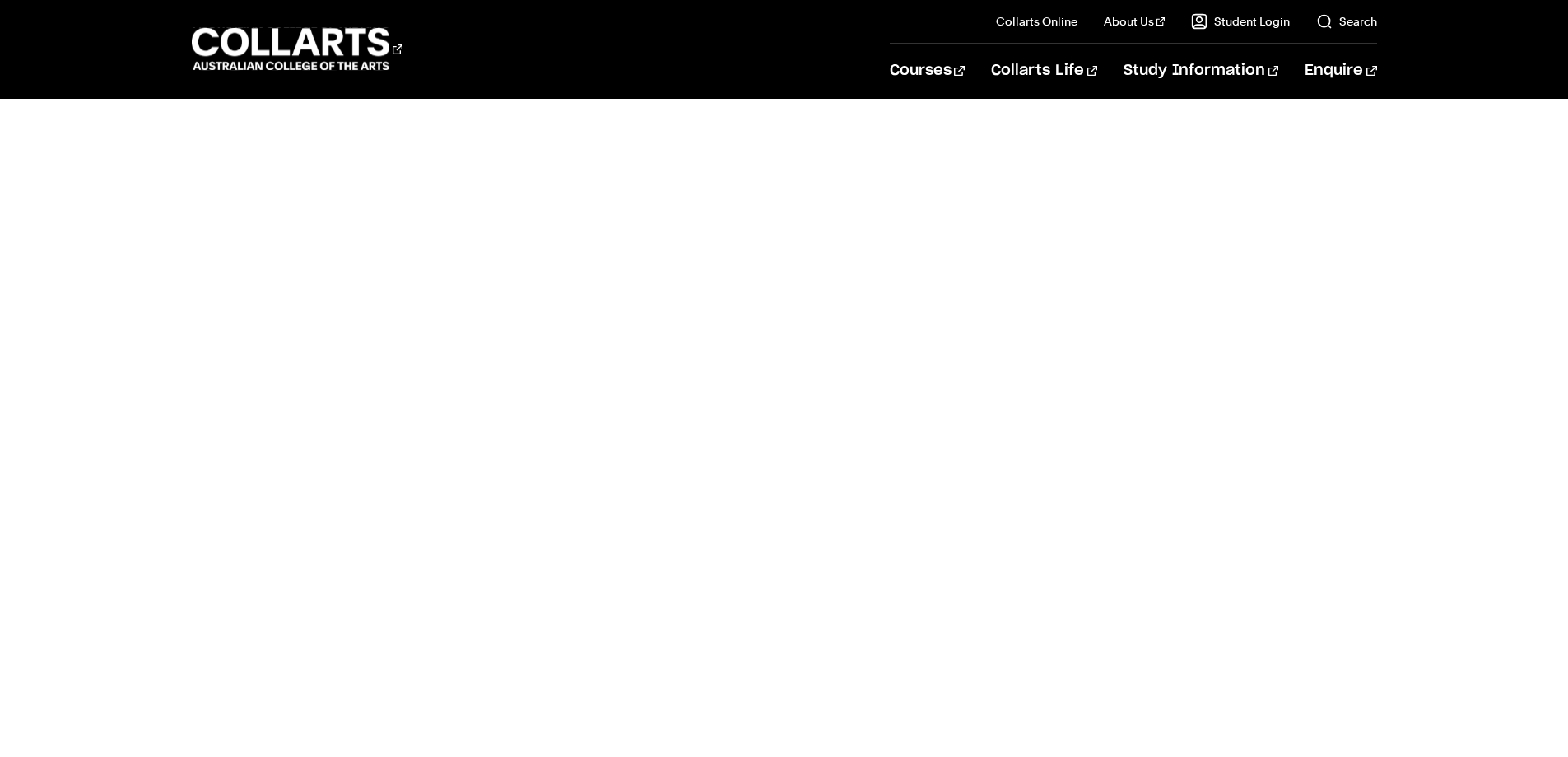
scroll to position [747, 0]
drag, startPoint x: 426, startPoint y: 299, endPoint x: 456, endPoint y: 281, distance: 35.0
click at [426, 299] on div "General Enquiries" at bounding box center [784, 367] width 925 height 809
click at [349, 490] on div "General Enquiries" at bounding box center [784, 367] width 925 height 809
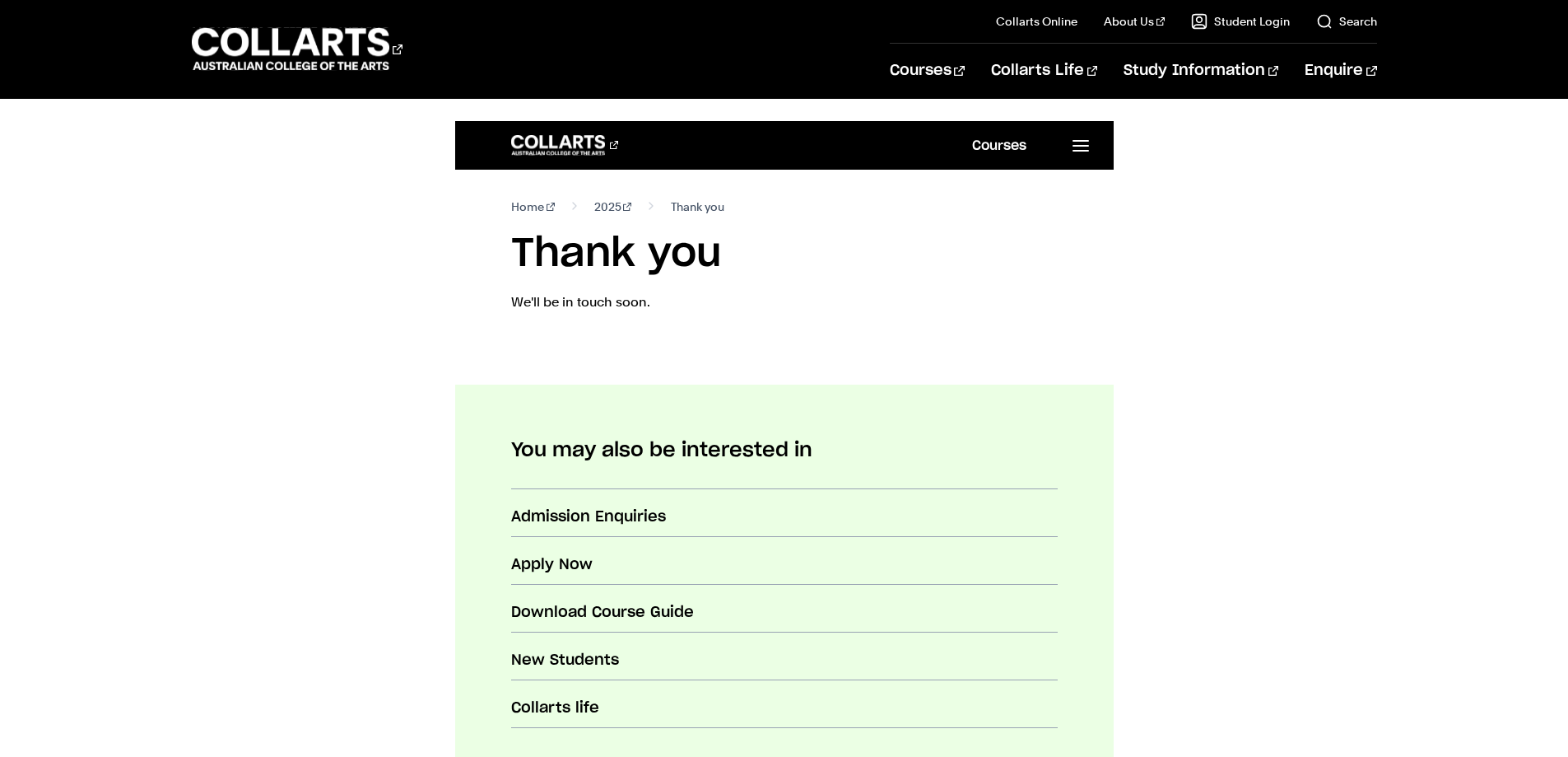
scroll to position [500, 0]
